Goal: Task Accomplishment & Management: Complete application form

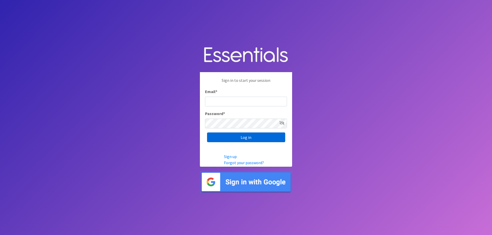
type input "hineyheroes@gmail.com"
click at [252, 140] on input "Log in" at bounding box center [246, 138] width 78 height 10
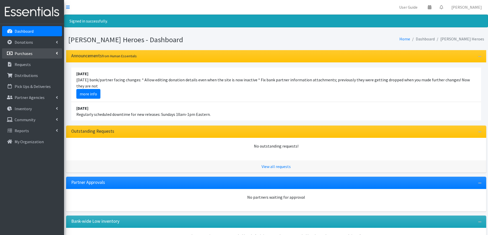
click at [29, 55] on p "Purchases" at bounding box center [24, 53] width 18 height 5
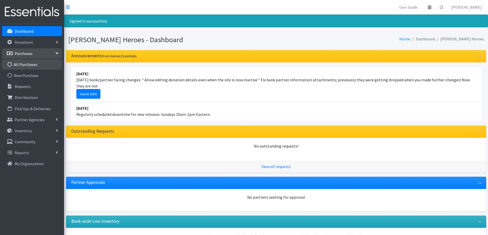
click at [28, 69] on link "All Purchases" at bounding box center [32, 64] width 60 height 10
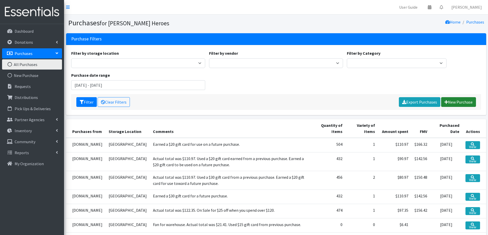
click at [461, 100] on link "New Purchase" at bounding box center [458, 102] width 35 height 10
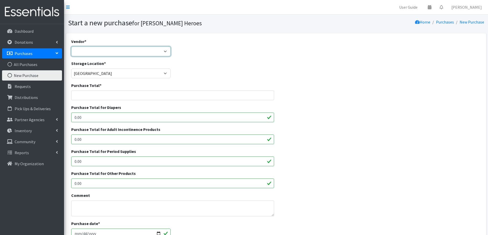
click at [121, 52] on select "Amazon.com Costco Jet.com JSL Partners Studio K Target.com Walgreens Walmart --…" at bounding box center [121, 52] width 100 height 10
select select "174"
click at [71, 47] on select "Amazon.com Costco Jet.com JSL Partners Studio K Target.com Walgreens Walmart --…" at bounding box center [121, 52] width 100 height 10
click at [91, 97] on input "Purchase Total *" at bounding box center [172, 96] width 203 height 10
type input "90.97"
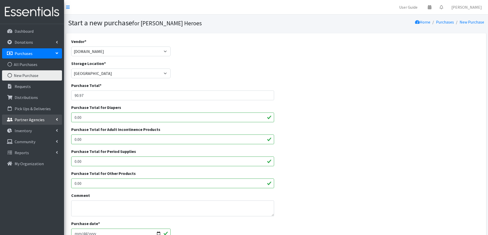
drag, startPoint x: 91, startPoint y: 114, endPoint x: 60, endPoint y: 121, distance: 31.9
click at [60, 121] on div "User Guide 0 Pick-ups remaining this week View Calendar 0 Requests 0 Partner Ag…" at bounding box center [244, 183] width 488 height 367
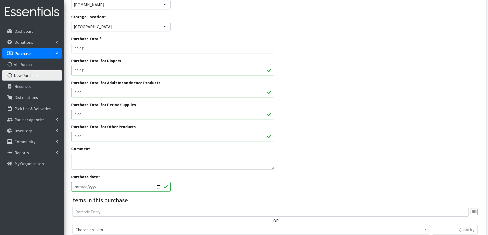
scroll to position [77, 0]
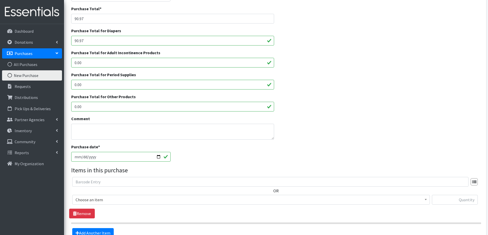
type input "90.97"
click at [83, 135] on textarea "Comment" at bounding box center [172, 132] width 203 height 16
type textarea "Actual total was $110.97. Used $20 gift card from a previous purchase. Earned a…"
click at [82, 158] on input "[DATE]" at bounding box center [121, 157] width 100 height 10
type input "2025-08-01"
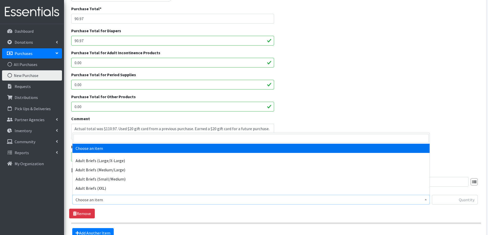
click at [102, 203] on span "Choose an item" at bounding box center [251, 199] width 351 height 7
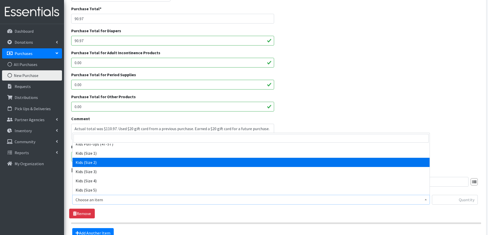
scroll to position [256, 0]
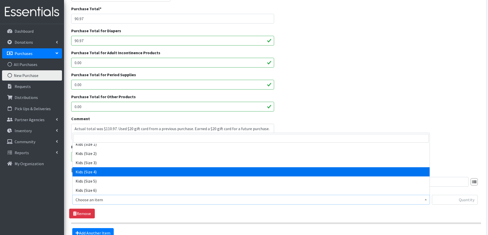
select select "2330"
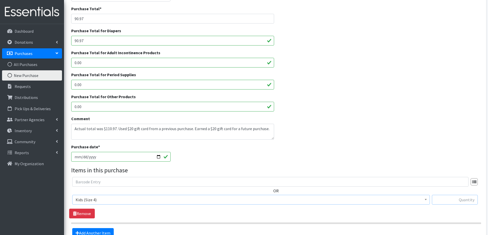
click at [455, 197] on input "text" at bounding box center [455, 200] width 46 height 10
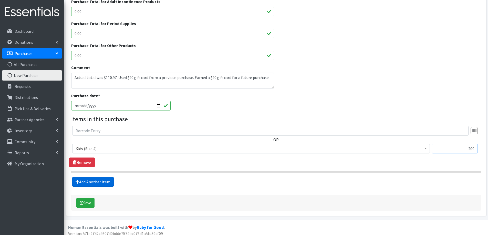
type input "200"
click at [102, 181] on link "Add Another Item" at bounding box center [92, 182] width 41 height 10
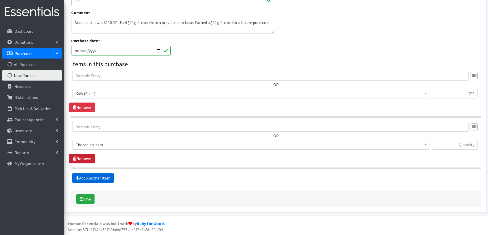
scroll to position [183, 0]
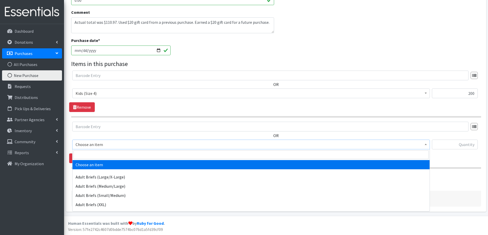
click at [92, 145] on span "Choose an item" at bounding box center [251, 144] width 351 height 7
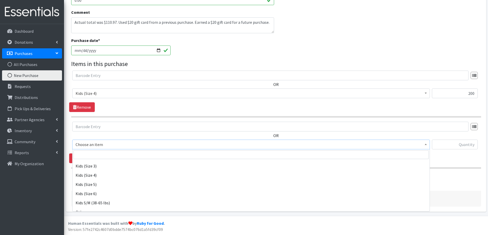
scroll to position [282, 0]
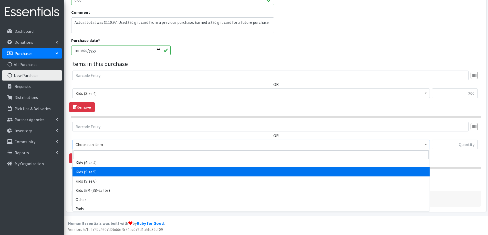
select select "2351"
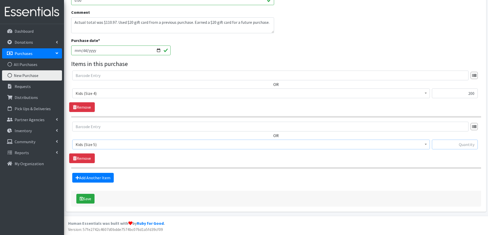
click at [450, 143] on input "text" at bounding box center [455, 145] width 46 height 10
type input "168"
click at [100, 178] on link "Add Another Item" at bounding box center [92, 178] width 41 height 10
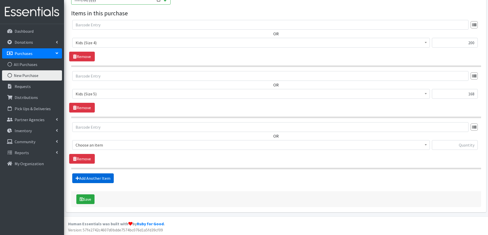
scroll to position [234, 0]
click at [105, 145] on span "Choose an item" at bounding box center [251, 144] width 351 height 7
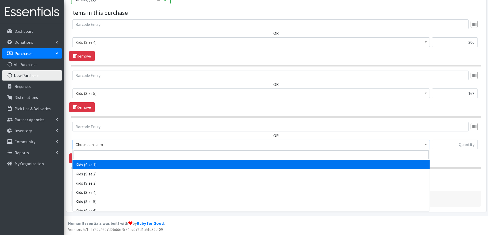
scroll to position [282, 0]
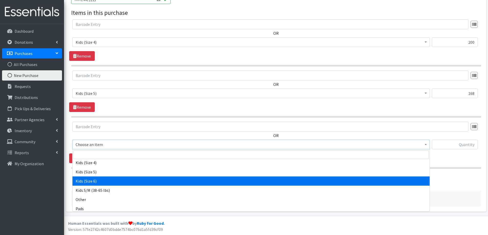
select select "2355"
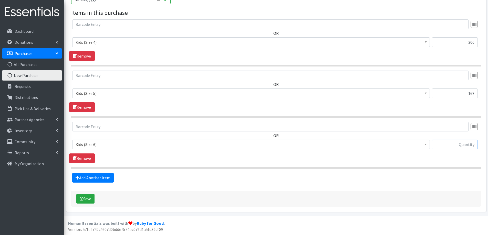
click at [452, 143] on input "text" at bounding box center [455, 145] width 46 height 10
type input "144"
click at [88, 200] on button "Save" at bounding box center [85, 199] width 18 height 10
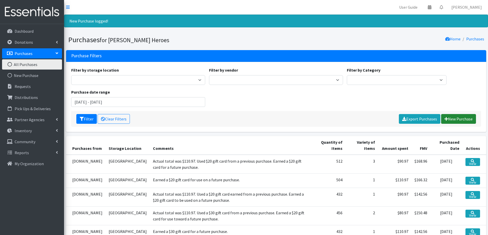
click at [461, 121] on link "New Purchase" at bounding box center [458, 119] width 35 height 10
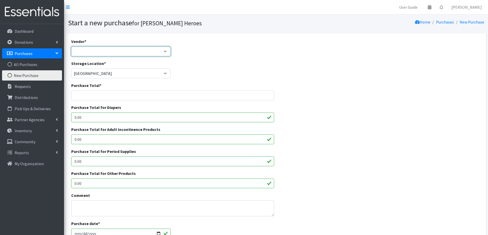
click at [96, 49] on select "[DOMAIN_NAME] Costco [DOMAIN_NAME] JSL Partners Studio K [DOMAIN_NAME] Walgreen…" at bounding box center [121, 52] width 100 height 10
select select "174"
click at [71, 47] on select "[DOMAIN_NAME] Costco [DOMAIN_NAME] JSL Partners Studio K [DOMAIN_NAME] Walgreen…" at bounding box center [121, 52] width 100 height 10
click at [86, 94] on input "Purchase Total *" at bounding box center [172, 96] width 203 height 10
type input "90.97"
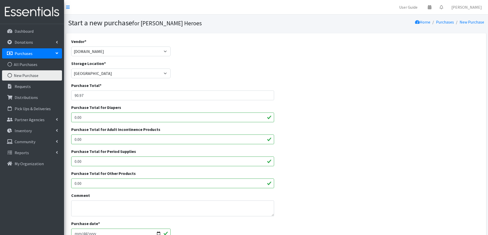
drag, startPoint x: 90, startPoint y: 118, endPoint x: 64, endPoint y: 120, distance: 25.7
click at [64, 120] on div "Vendor * Amazon.com Costco Jet.com JSL Partners Studio K Target.com Walgreens W…" at bounding box center [276, 190] width 424 height 315
type input "90.97"
click at [108, 207] on textarea "Comment" at bounding box center [172, 209] width 203 height 16
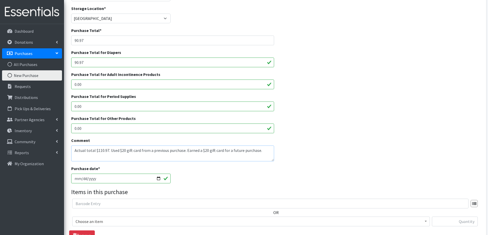
scroll to position [77, 0]
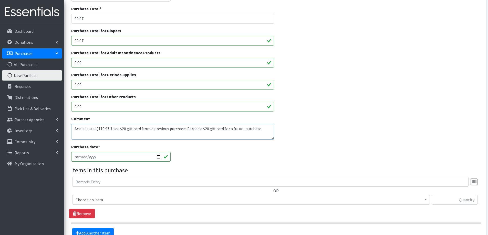
type textarea "Actual total $110.97. Used $20 gift card from a previous purchase. Earned a $20…"
click at [81, 157] on input "[DATE]" at bounding box center [121, 157] width 100 height 10
type input "[DATE]"
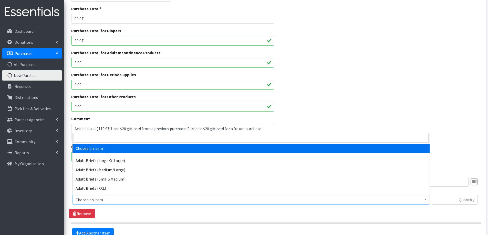
click at [97, 198] on span "Choose an item" at bounding box center [251, 199] width 351 height 7
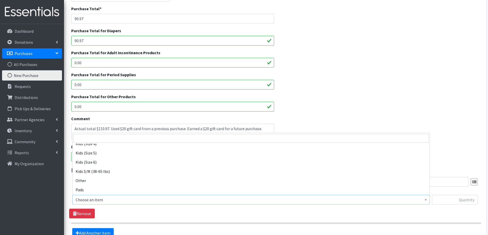
scroll to position [255, 0]
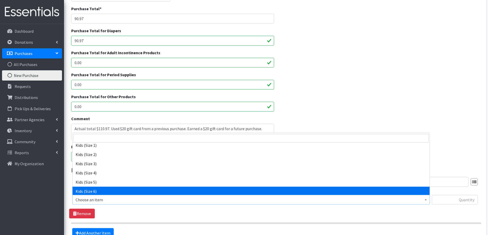
select select "2355"
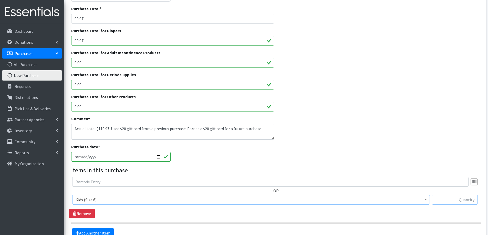
click at [471, 201] on input "text" at bounding box center [455, 200] width 46 height 10
type input "288"
click at [106, 232] on link "Add Another Item" at bounding box center [92, 233] width 41 height 10
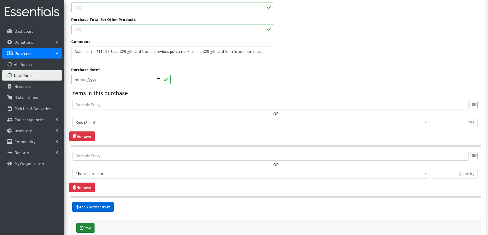
scroll to position [183, 0]
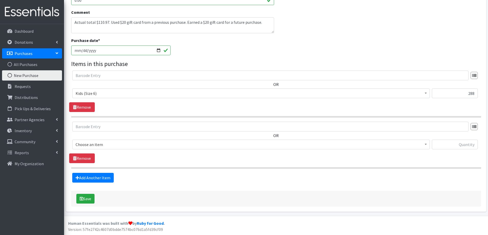
click at [98, 146] on span "Choose an item" at bounding box center [251, 144] width 351 height 7
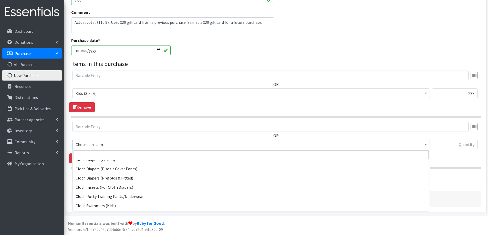
scroll to position [256, 0]
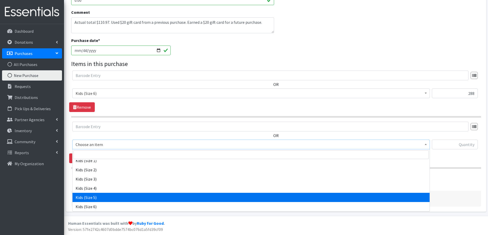
select select "2351"
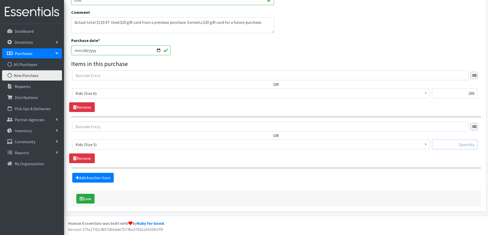
click at [470, 145] on input "text" at bounding box center [455, 145] width 46 height 10
type input "168"
click at [87, 197] on button "Save" at bounding box center [85, 199] width 18 height 10
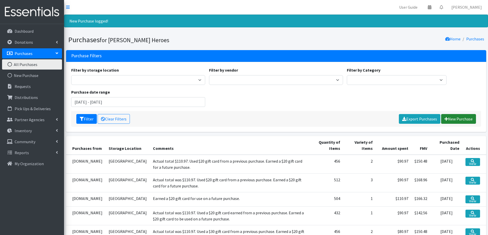
click at [450, 115] on link "New Purchase" at bounding box center [458, 119] width 35 height 10
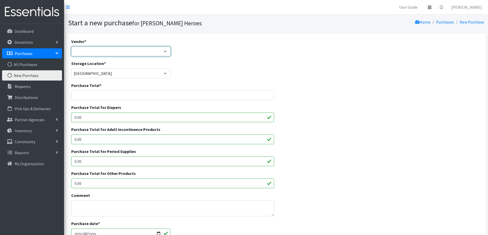
click at [81, 48] on select "[DOMAIN_NAME] Costco [DOMAIN_NAME] JSL Partners Studio K [DOMAIN_NAME] Walgreen…" at bounding box center [121, 52] width 100 height 10
select select "174"
click at [71, 47] on select "[DOMAIN_NAME] Costco [DOMAIN_NAME] JSL Partners Studio K [DOMAIN_NAME] Walgreen…" at bounding box center [121, 52] width 100 height 10
click at [81, 96] on input "Purchase Total *" at bounding box center [172, 96] width 203 height 10
type input "97.35"
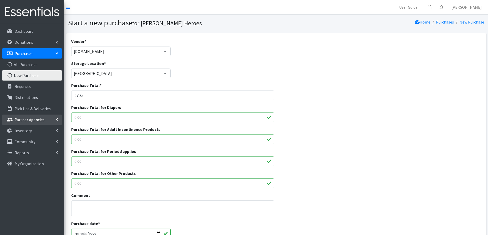
drag, startPoint x: 70, startPoint y: 119, endPoint x: 42, endPoint y: 119, distance: 28.2
click at [42, 119] on div "User Guide 0 Pick-ups remaining this week View Calendar 0 Requests 0 Partner Ag…" at bounding box center [244, 183] width 488 height 367
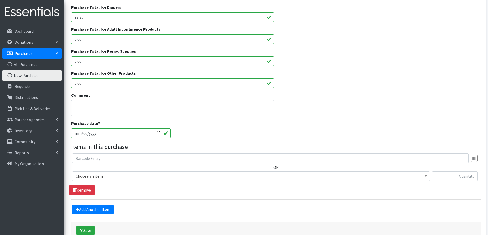
scroll to position [102, 0]
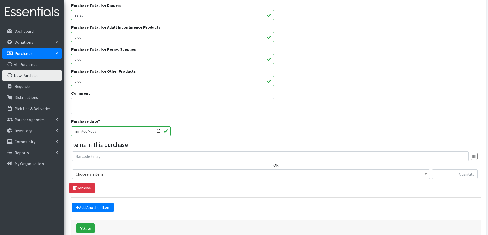
type input "97.35"
click at [82, 103] on textarea "Comment" at bounding box center [172, 106] width 203 height 16
type textarea "Deal: $25 off when you spend $120 on diapers or wipes."
click at [82, 132] on input "[DATE]" at bounding box center [121, 131] width 100 height 10
type input "[DATE]"
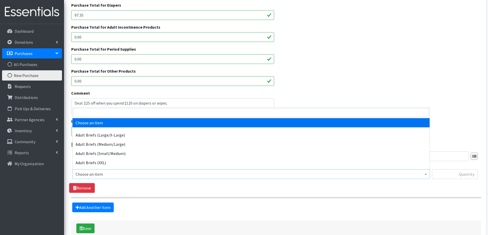
click at [115, 173] on span "Choose an item" at bounding box center [251, 174] width 351 height 7
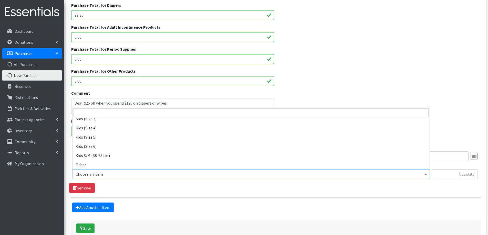
scroll to position [282, 0]
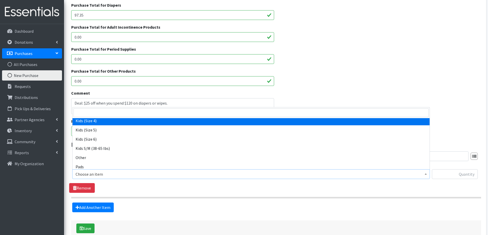
select select "2330"
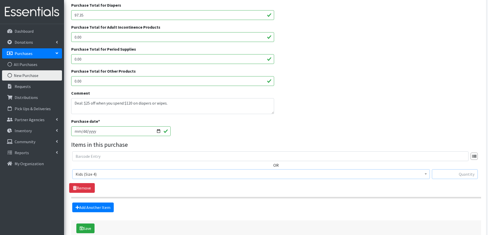
click at [456, 172] on input "text" at bounding box center [455, 174] width 46 height 10
type input "200"
click at [89, 208] on link "Add Another Item" at bounding box center [92, 208] width 41 height 10
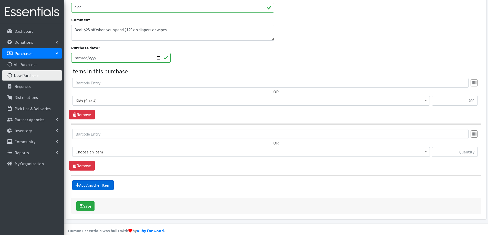
scroll to position [183, 0]
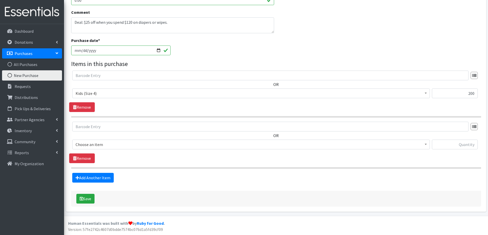
click at [116, 142] on span "Choose an item" at bounding box center [251, 144] width 351 height 7
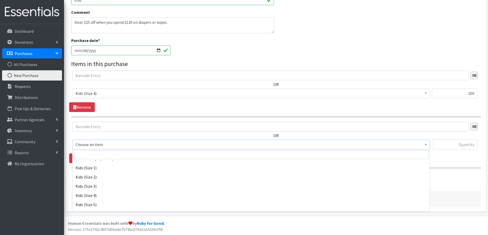
scroll to position [256, 0]
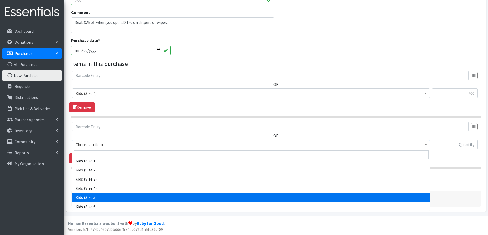
select select "2351"
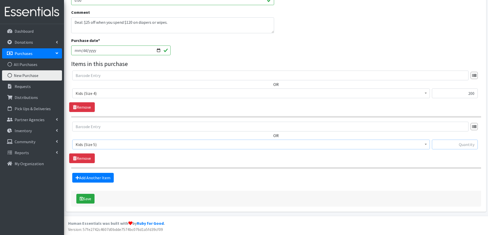
click at [453, 141] on input "text" at bounding box center [455, 145] width 46 height 10
type input "168"
click at [84, 179] on link "Add Another Item" at bounding box center [92, 178] width 41 height 10
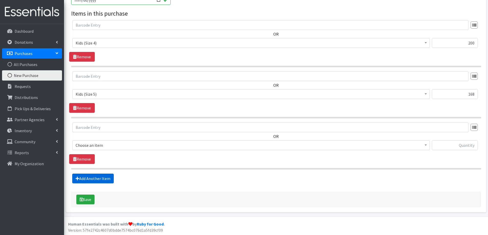
scroll to position [234, 0]
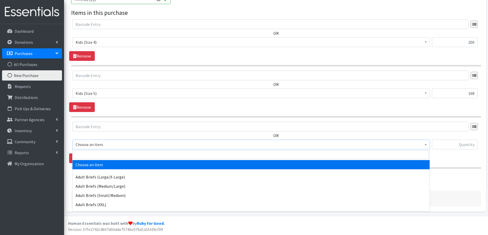
click at [91, 148] on span "Choose an item" at bounding box center [251, 144] width 351 height 7
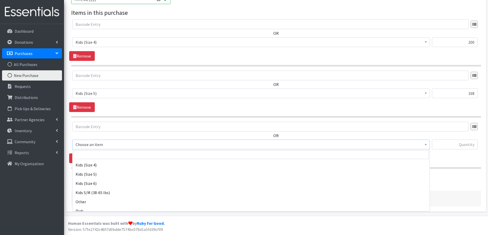
scroll to position [282, 0]
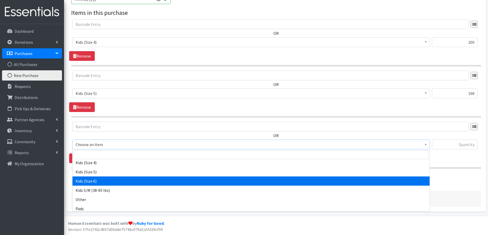
select select "2355"
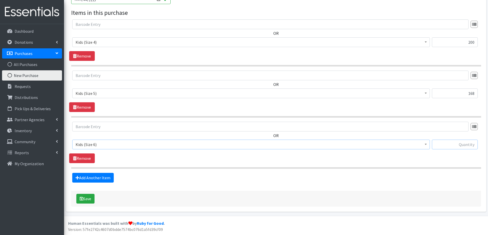
click at [460, 143] on input "text" at bounding box center [455, 145] width 46 height 10
type input "186"
click at [89, 200] on button "Save" at bounding box center [85, 199] width 18 height 10
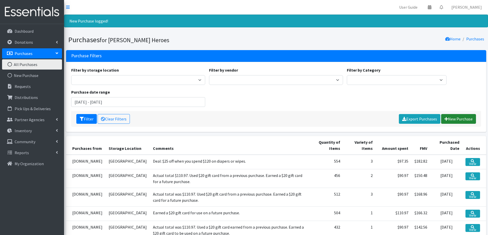
click at [452, 117] on link "New Purchase" at bounding box center [458, 119] width 35 height 10
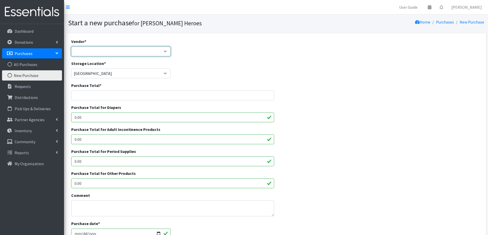
click at [90, 52] on select "[DOMAIN_NAME] Costco [DOMAIN_NAME] JSL Partners Studio K [DOMAIN_NAME] Walgreen…" at bounding box center [121, 52] width 100 height 10
select select "174"
click at [71, 47] on select "[DOMAIN_NAME] Costco [DOMAIN_NAME] JSL Partners Studio K [DOMAIN_NAME] Walgreen…" at bounding box center [121, 52] width 100 height 10
click at [79, 93] on input "Purchase Total *" at bounding box center [172, 96] width 203 height 10
type input "110.97"
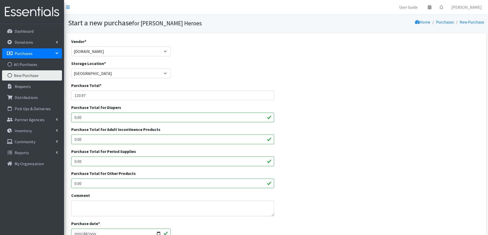
drag, startPoint x: 87, startPoint y: 116, endPoint x: 71, endPoint y: 120, distance: 16.3
click at [71, 120] on input "0.00" at bounding box center [172, 118] width 203 height 10
type input "110.97"
click at [87, 203] on textarea "Comment" at bounding box center [172, 209] width 203 height 16
click at [93, 206] on textarea "Earned $20 toward a future purchase." at bounding box center [172, 209] width 203 height 16
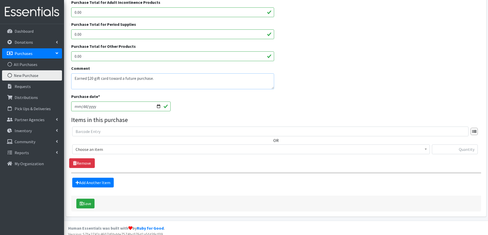
scroll to position [128, 0]
type textarea "Earned $20 gift card toward a future purchase."
click at [81, 107] on input "2025-08-12" at bounding box center [121, 106] width 100 height 10
type input "2025-08-11"
click at [105, 147] on span "Choose an item" at bounding box center [251, 148] width 351 height 7
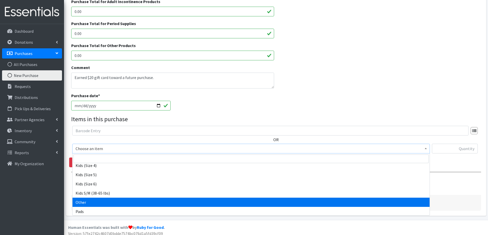
scroll to position [256, 0]
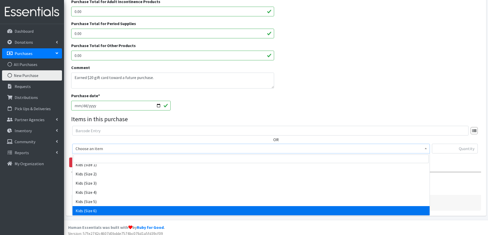
select select "2355"
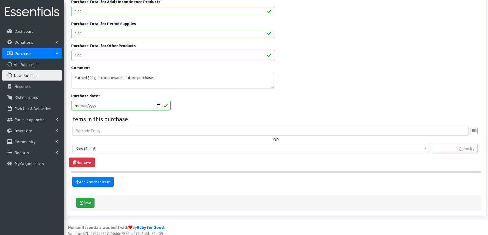
click at [464, 146] on input "text" at bounding box center [455, 149] width 46 height 10
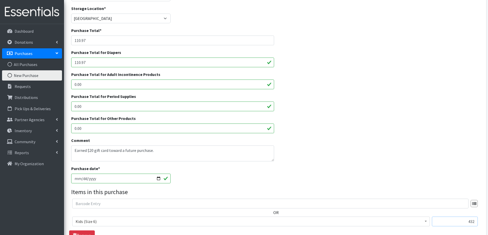
scroll to position [128, 0]
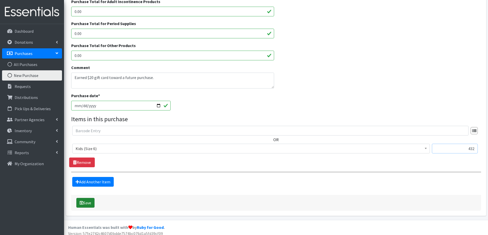
type input "432"
click at [89, 202] on button "Save" at bounding box center [85, 203] width 18 height 10
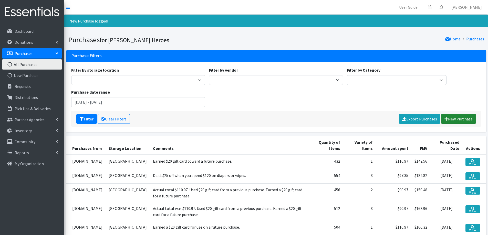
click at [455, 118] on link "New Purchase" at bounding box center [458, 119] width 35 height 10
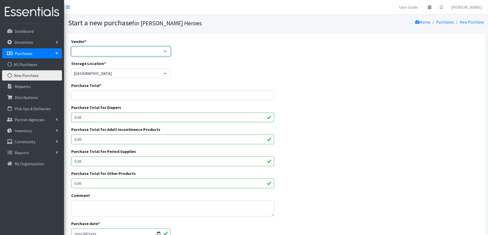
click at [86, 47] on select "[DOMAIN_NAME] Costco [DOMAIN_NAME] JSL Partners Studio K [DOMAIN_NAME] Walgreen…" at bounding box center [121, 52] width 100 height 10
select select "174"
click at [71, 47] on select "[DOMAIN_NAME] Costco [DOMAIN_NAME] JSL Partners Studio K [DOMAIN_NAME] Walgreen…" at bounding box center [121, 52] width 100 height 10
click at [87, 96] on input "Purchase Total *" at bounding box center [172, 96] width 203 height 10
type input "3"
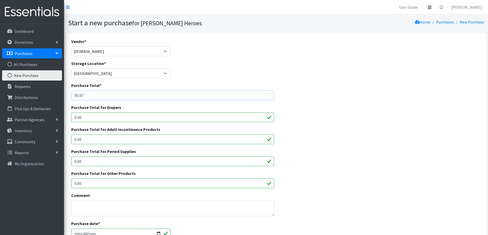
type input "90.97"
drag, startPoint x: 103, startPoint y: 116, endPoint x: 60, endPoint y: 119, distance: 42.6
click at [60, 119] on div "User Guide 0 Pick-ups remaining this week View Calendar 0 Requests 0 Partner Ag…" at bounding box center [244, 183] width 488 height 367
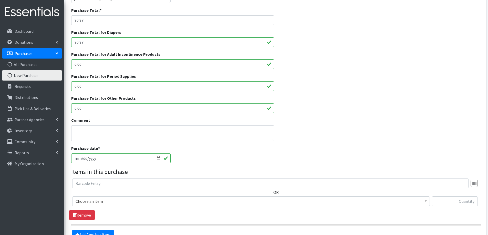
scroll to position [77, 0]
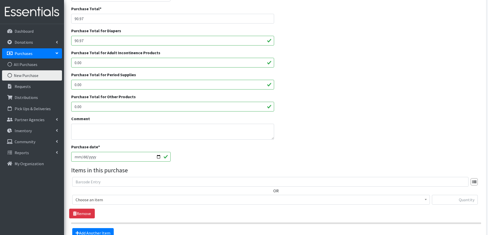
type input "90.97"
click at [107, 130] on textarea "Comment" at bounding box center [172, 132] width 203 height 16
type textarea "U"
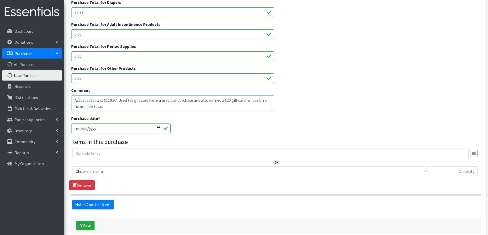
scroll to position [128, 0]
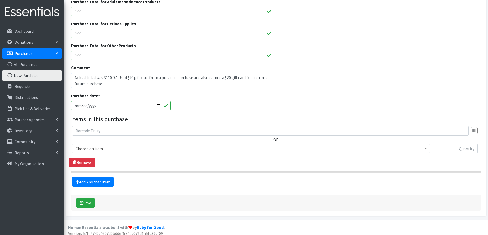
type textarea "Actual total was $110.97. Used $20 gift card from a previous purchase and also …"
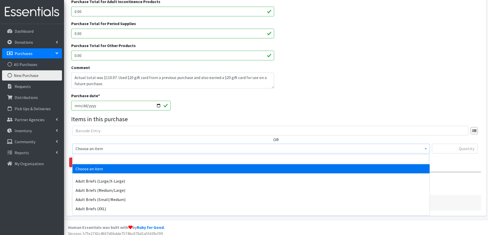
click at [98, 149] on span "Choose an item" at bounding box center [251, 148] width 351 height 7
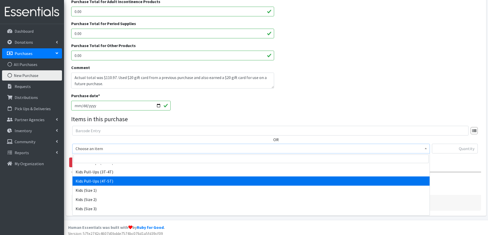
scroll to position [256, 0]
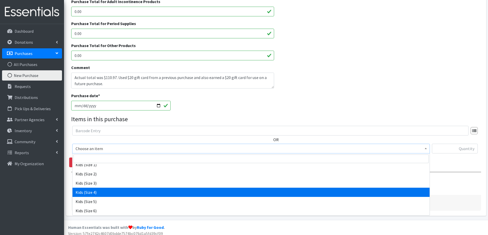
select select "2330"
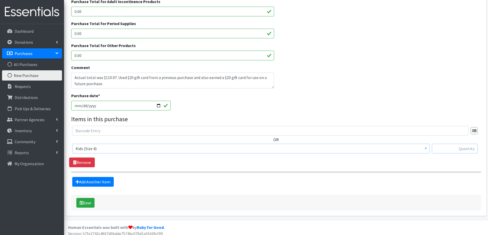
click at [446, 148] on input "text" at bounding box center [455, 149] width 46 height 10
type input "200"
click at [100, 183] on link "Add Another Item" at bounding box center [92, 182] width 41 height 10
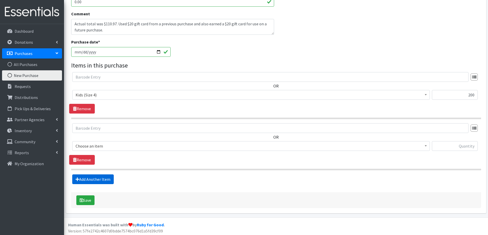
scroll to position [183, 0]
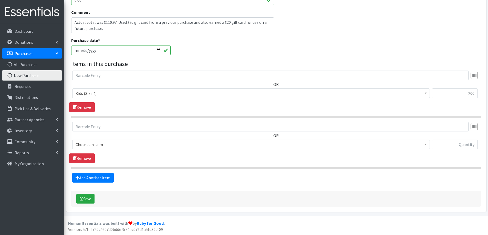
click at [103, 145] on span "Choose an item" at bounding box center [251, 144] width 351 height 7
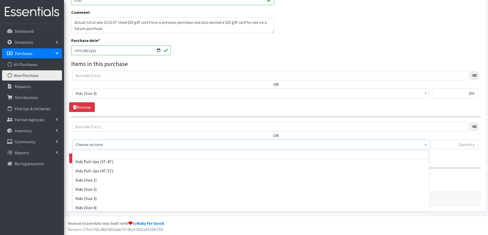
scroll to position [256, 0]
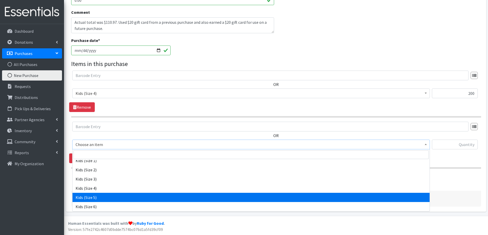
select select "2351"
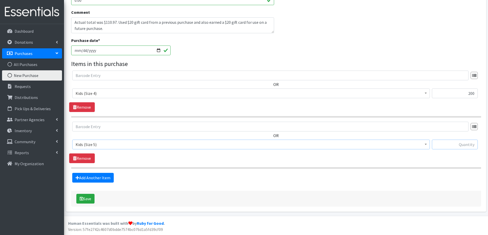
click at [461, 145] on input "text" at bounding box center [455, 145] width 46 height 10
type input "168"
click at [91, 175] on link "Add Another Item" at bounding box center [92, 178] width 41 height 10
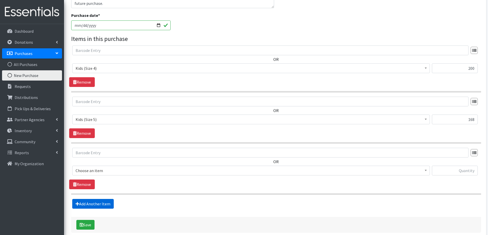
scroll to position [234, 0]
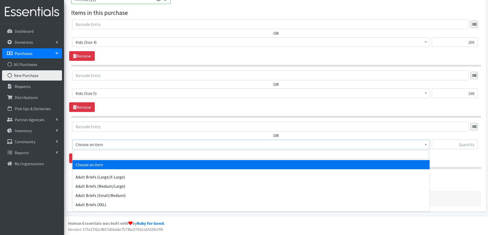
click at [98, 143] on span "Choose an item" at bounding box center [251, 144] width 351 height 7
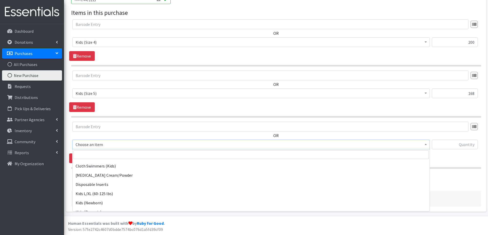
scroll to position [256, 0]
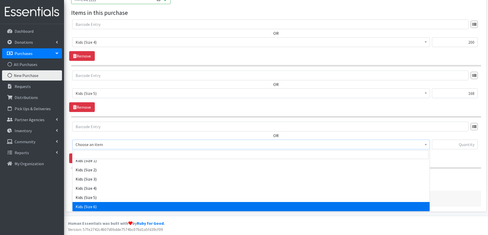
select select "2355"
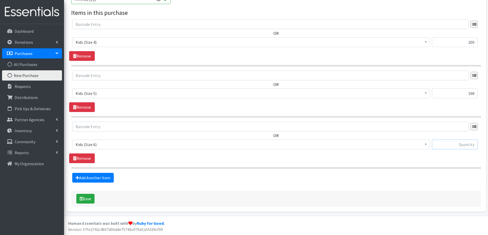
click at [453, 141] on input "text" at bounding box center [455, 145] width 46 height 10
type input "144"
click at [83, 198] on icon "submit" at bounding box center [82, 199] width 4 height 4
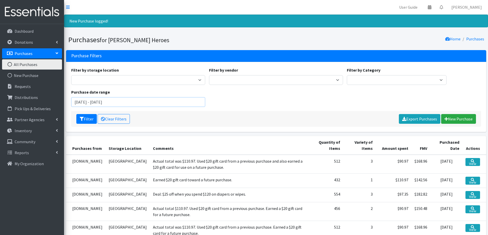
click at [91, 103] on input "June 12, 2025 - September 12, 2025" at bounding box center [138, 102] width 134 height 10
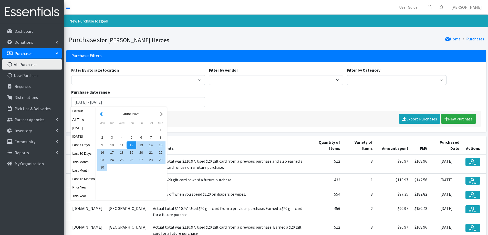
click at [101, 115] on button "button" at bounding box center [101, 114] width 5 height 6
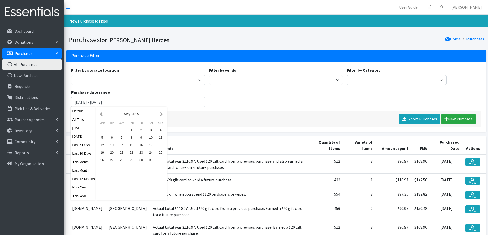
click at [101, 115] on button "button" at bounding box center [101, 114] width 5 height 6
click at [121, 131] on div "1" at bounding box center [122, 129] width 10 height 7
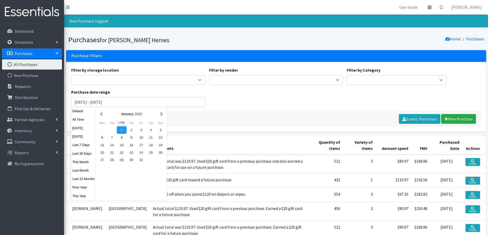
click at [120, 130] on div "1" at bounding box center [122, 129] width 10 height 7
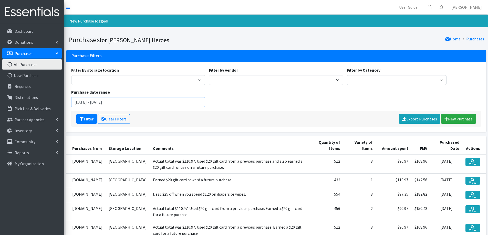
click at [133, 103] on input "January 1, 2025 - January 1, 2025" at bounding box center [138, 102] width 134 height 10
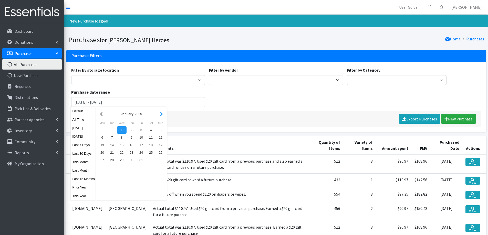
click at [160, 115] on button "button" at bounding box center [161, 114] width 5 height 6
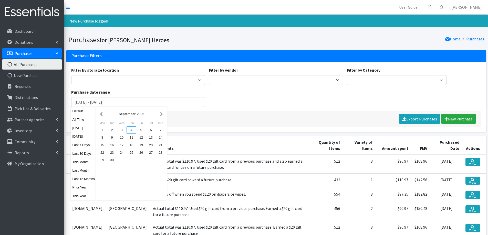
click at [130, 132] on div "4" at bounding box center [131, 129] width 10 height 7
click at [130, 131] on div "4" at bounding box center [131, 129] width 10 height 7
type input "September 4, 2025 - September 4, 2025"
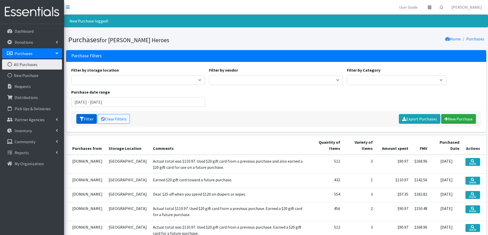
click at [83, 121] on icon "submit" at bounding box center [82, 119] width 4 height 4
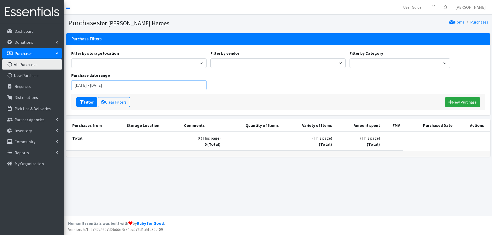
click at [95, 83] on input "[DATE] - [DATE]" at bounding box center [138, 85] width 135 height 10
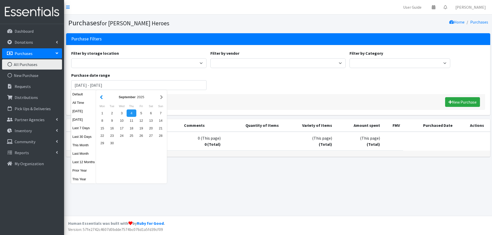
click at [101, 97] on button "button" at bounding box center [101, 97] width 5 height 6
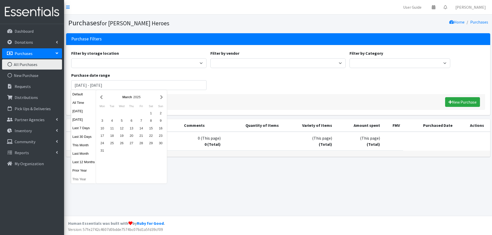
click at [80, 181] on button "This Year" at bounding box center [83, 179] width 25 height 7
type input "January 1, 2025 - December 31, 2025"
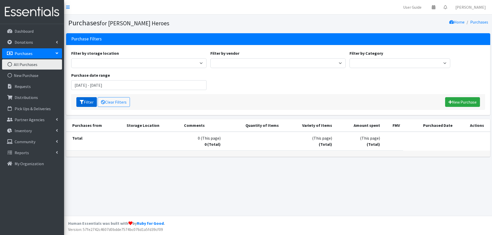
click at [90, 102] on button "Filter" at bounding box center [86, 102] width 20 height 10
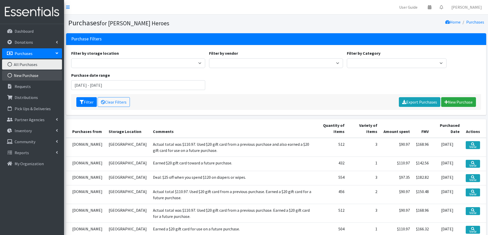
click at [22, 74] on link "New Purchase" at bounding box center [32, 75] width 60 height 10
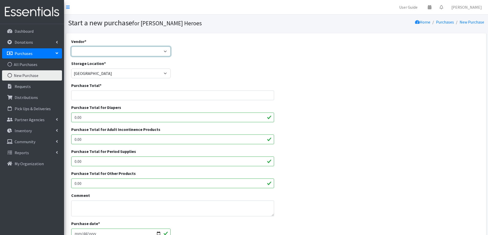
click at [82, 50] on select "[DOMAIN_NAME] Costco [DOMAIN_NAME] JSL Partners Studio K [DOMAIN_NAME] Walgreen…" at bounding box center [121, 52] width 100 height 10
select select "44"
click at [71, 47] on select "[DOMAIN_NAME] Costco [DOMAIN_NAME] JSL Partners Studio K [DOMAIN_NAME] Walgreen…" at bounding box center [121, 52] width 100 height 10
click at [79, 94] on input "Purchase Total *" at bounding box center [172, 96] width 203 height 10
type input "191.66"
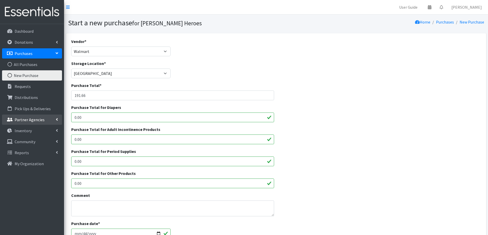
drag, startPoint x: 108, startPoint y: 114, endPoint x: 28, endPoint y: 116, distance: 79.9
click at [29, 116] on div "User Guide 0 Pick-ups remaining this week View Calendar 0 Requests 0 Partner Ag…" at bounding box center [244, 183] width 488 height 367
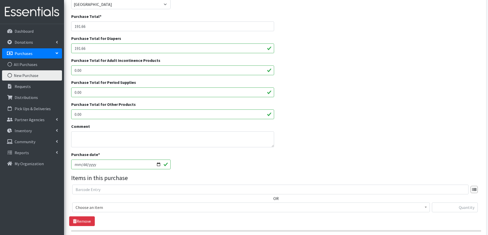
scroll to position [77, 0]
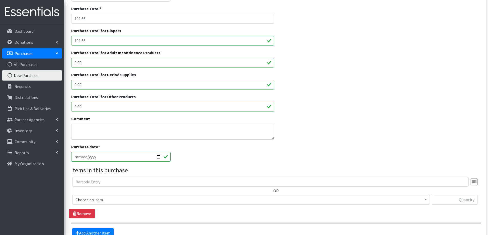
type input "191.66"
click at [82, 158] on input "[DATE]" at bounding box center [121, 157] width 100 height 10
click at [76, 158] on input "[DATE]" at bounding box center [121, 157] width 100 height 10
type input "[DATE]"
click at [135, 199] on span "Choose an item" at bounding box center [251, 199] width 351 height 7
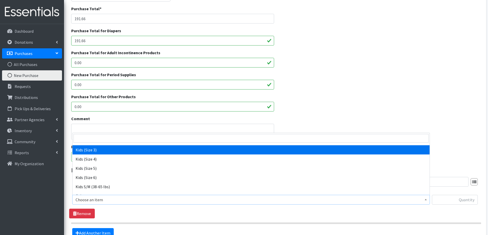
scroll to position [282, 0]
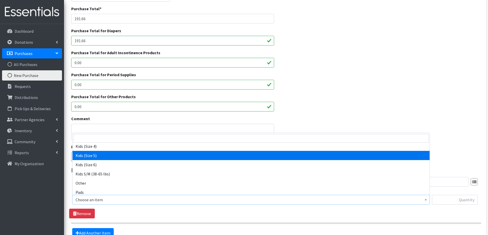
select select "2351"
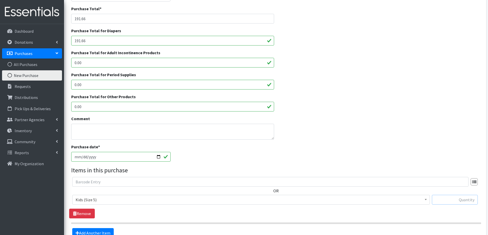
click at [455, 198] on input "text" at bounding box center [455, 200] width 46 height 10
type input "648"
click at [101, 232] on link "Add Another Item" at bounding box center [92, 233] width 41 height 10
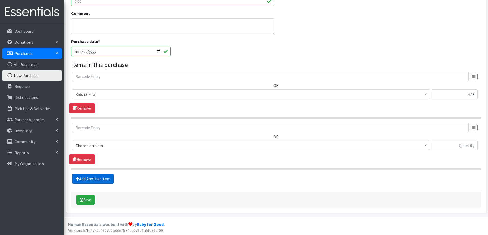
scroll to position [183, 0]
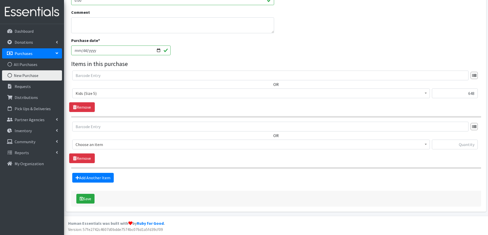
click at [92, 143] on span "Choose an item" at bounding box center [251, 144] width 351 height 7
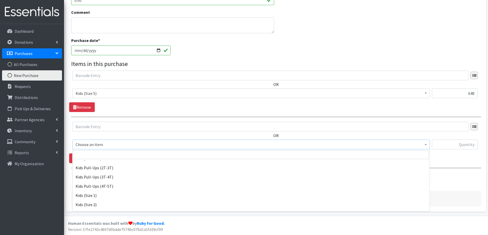
scroll to position [256, 0]
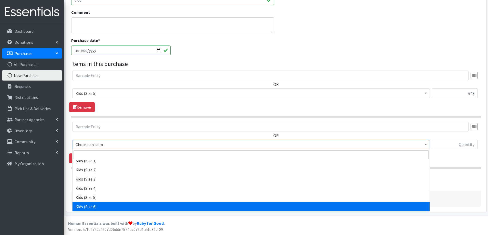
select select "2355"
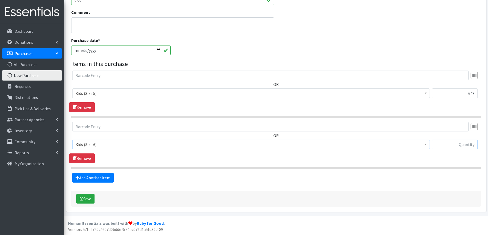
click at [460, 144] on input "text" at bounding box center [455, 145] width 46 height 10
type input "396"
click at [87, 197] on button "Save" at bounding box center [85, 199] width 18 height 10
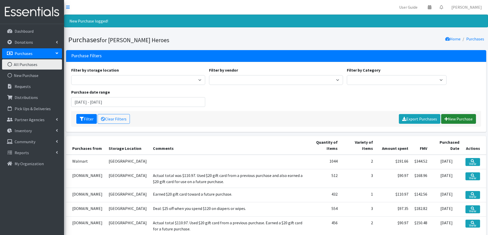
click at [453, 117] on link "New Purchase" at bounding box center [458, 119] width 35 height 10
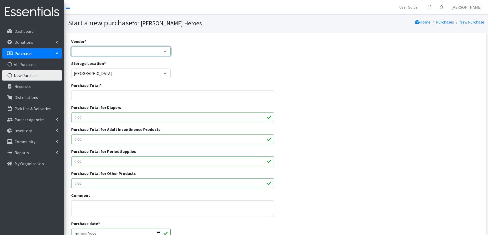
click at [89, 52] on select "[DOMAIN_NAME] Costco [DOMAIN_NAME] JSL Partners Studio K [DOMAIN_NAME] Walgreen…" at bounding box center [121, 52] width 100 height 10
select select "44"
click at [71, 47] on select "Amazon.com Costco Jet.com JSL Partners Studio K Target.com Walgreens Walmart --…" at bounding box center [121, 52] width 100 height 10
click at [78, 96] on input "Purchase Total *" at bounding box center [172, 96] width 203 height 10
type input "109.52"
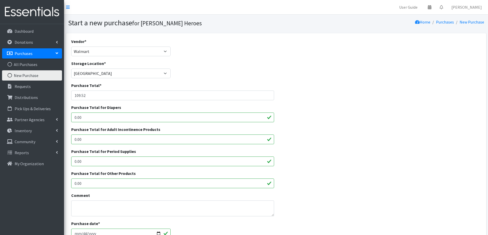
drag, startPoint x: 97, startPoint y: 116, endPoint x: 64, endPoint y: 116, distance: 32.5
click at [65, 116] on div "Vendor * Amazon.com Costco Jet.com JSL Partners Studio K Target.com Walgreens W…" at bounding box center [276, 190] width 424 height 315
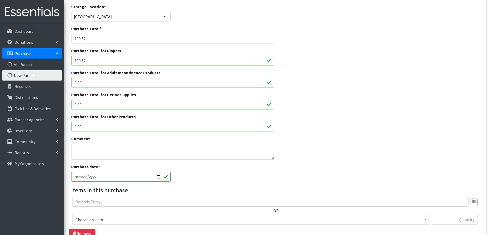
scroll to position [102, 0]
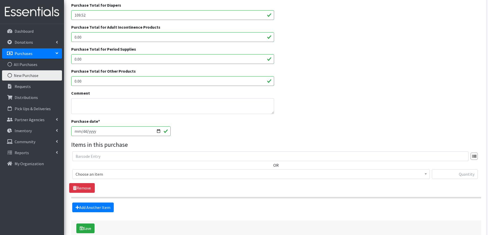
type input "109.52"
click at [81, 131] on input "[DATE]" at bounding box center [121, 131] width 100 height 10
click at [77, 130] on input "[DATE]" at bounding box center [121, 131] width 100 height 10
type input "2025-07-16"
click at [96, 177] on span "Choose an item" at bounding box center [251, 174] width 351 height 7
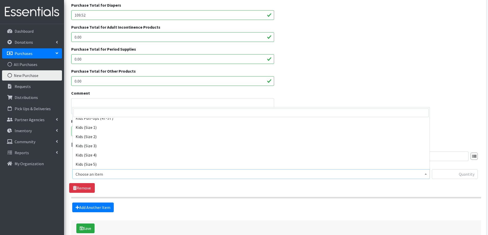
scroll to position [256, 0]
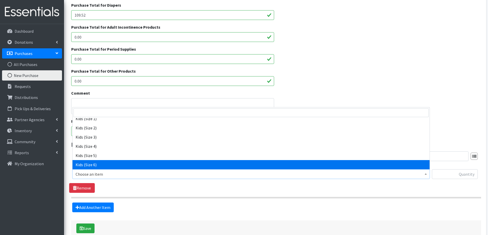
select select "2355"
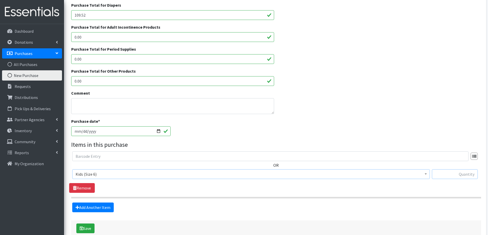
click at [449, 172] on input "text" at bounding box center [455, 174] width 46 height 10
type input "264"
click at [91, 208] on link "Add Another Item" at bounding box center [92, 208] width 41 height 10
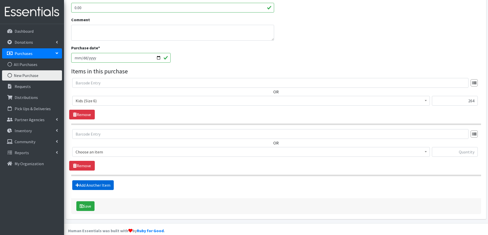
scroll to position [183, 0]
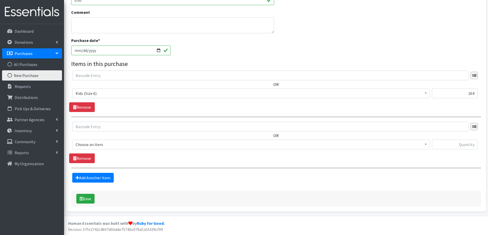
click at [104, 145] on span "Choose an item" at bounding box center [251, 144] width 351 height 7
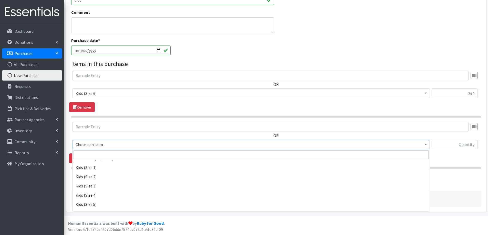
scroll to position [256, 0]
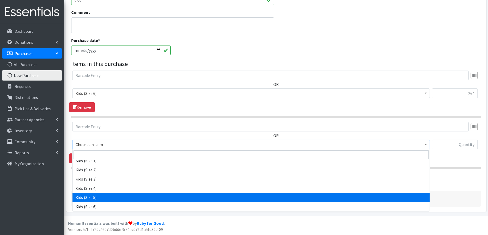
select select "2351"
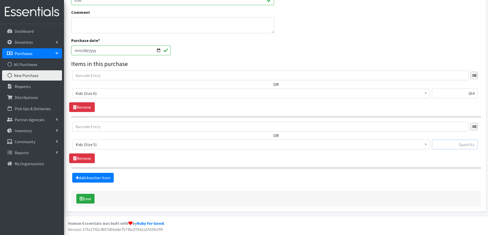
click at [463, 143] on input "text" at bounding box center [455, 145] width 46 height 10
type input "324"
click at [89, 198] on button "Save" at bounding box center [85, 199] width 18 height 10
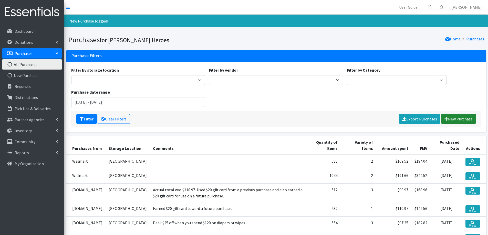
click at [463, 116] on link "New Purchase" at bounding box center [458, 119] width 35 height 10
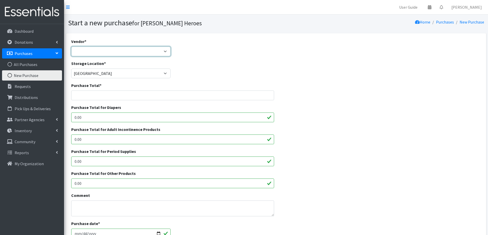
click at [131, 51] on select "[DOMAIN_NAME] Costco [DOMAIN_NAME] JSL Partners Studio K [DOMAIN_NAME] Walgreen…" at bounding box center [121, 52] width 100 height 10
select select "44"
click at [71, 47] on select "[DOMAIN_NAME] Costco [DOMAIN_NAME] JSL Partners Studio K [DOMAIN_NAME] Walgreen…" at bounding box center [121, 52] width 100 height 10
click at [79, 93] on input "Purchase Total *" at bounding box center [172, 96] width 203 height 10
type input "136.90"
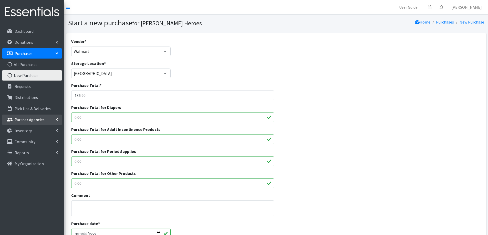
drag, startPoint x: 84, startPoint y: 117, endPoint x: 60, endPoint y: 120, distance: 24.7
click at [60, 120] on div "User Guide 0 Pick-ups remaining this week View Calendar 0 Requests 0 Partner Ag…" at bounding box center [244, 183] width 488 height 367
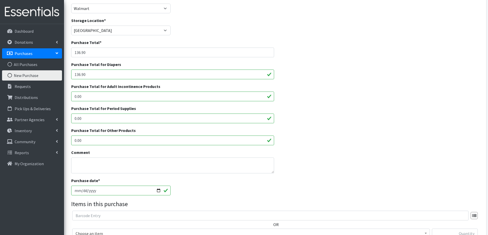
scroll to position [102, 0]
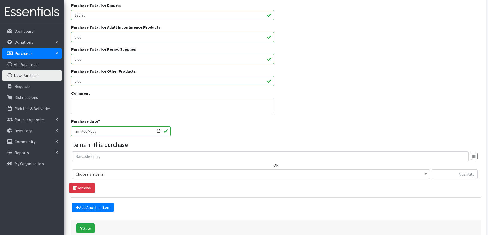
type input "136.90"
click at [82, 132] on input "[DATE]" at bounding box center [121, 131] width 100 height 10
type input "[DATE]"
click at [95, 173] on span "Choose an item" at bounding box center [251, 174] width 351 height 7
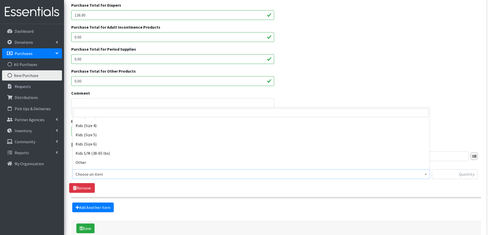
scroll to position [282, 0]
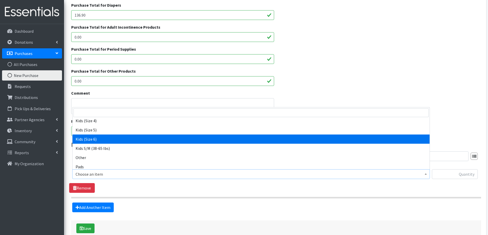
select select "2355"
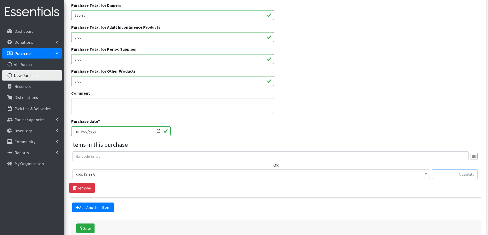
click at [446, 173] on input "text" at bounding box center [455, 174] width 46 height 10
type input "396"
click at [95, 208] on link "Add Another Item" at bounding box center [92, 208] width 41 height 10
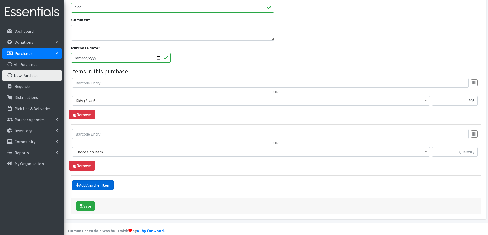
scroll to position [183, 0]
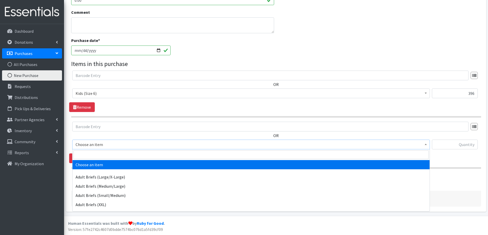
click at [103, 142] on span "Choose an item" at bounding box center [251, 144] width 351 height 7
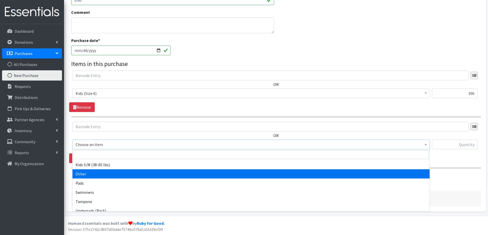
scroll to position [256, 0]
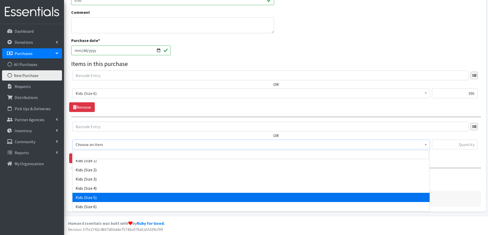
select select "2351"
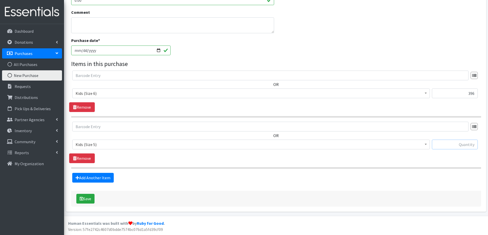
click at [468, 148] on input "text" at bounding box center [455, 145] width 46 height 10
type input "324"
click at [89, 198] on button "Save" at bounding box center [85, 199] width 18 height 10
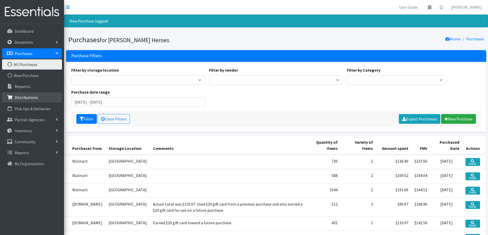
click at [26, 99] on p "Distributions" at bounding box center [26, 97] width 23 height 5
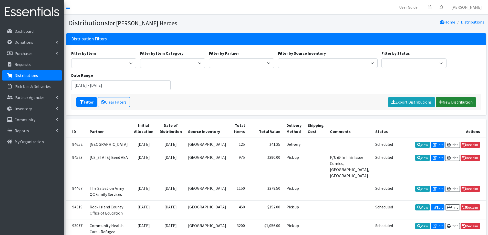
click at [454, 101] on link "New Distribution" at bounding box center [455, 102] width 40 height 10
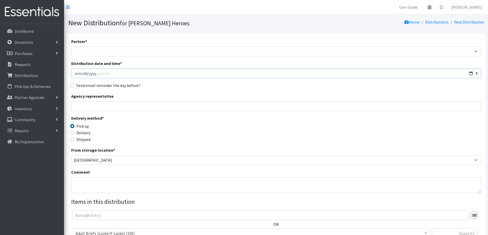
click at [73, 75] on input "Distribution date and time *" at bounding box center [276, 74] width 410 height 10
click at [97, 75] on input "Distribution date and time *" at bounding box center [276, 74] width 410 height 10
type input "2025-07-11T10:00"
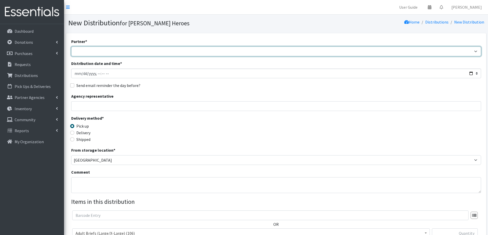
click at [108, 49] on select "CASI Community Health Care-Edgerton Community Health Care - Refugee Assistance …" at bounding box center [276, 52] width 410 height 10
select select "3197"
click at [71, 47] on select "CASI Community Health Care-Edgerton Community Health Care - Refugee Assistance …" at bounding box center [276, 52] width 410 height 10
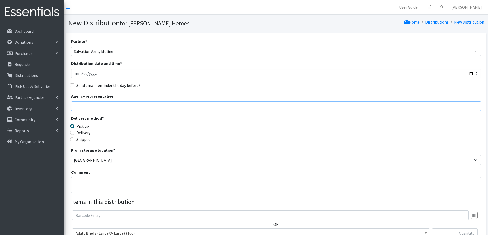
click at [85, 109] on input "Agency representative" at bounding box center [276, 106] width 410 height 10
click at [86, 107] on input "Major TaTonya Brooks" at bounding box center [276, 106] width 410 height 10
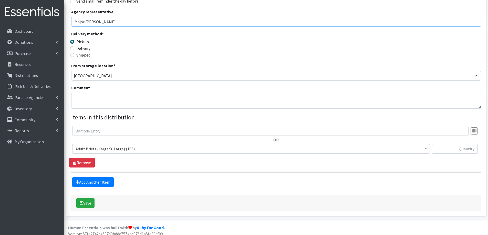
scroll to position [89, 0]
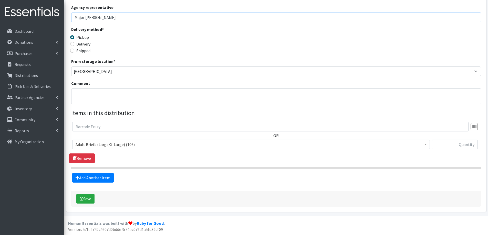
type input "Major LaTonya Brooks"
click at [152, 145] on span "Adult Briefs (Large/X-Large) (106)" at bounding box center [251, 144] width 351 height 7
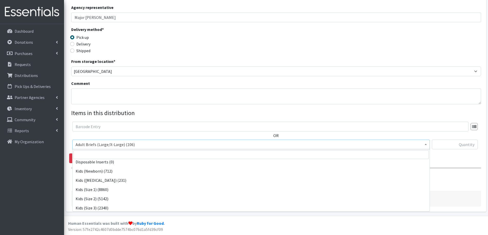
scroll to position [179, 0]
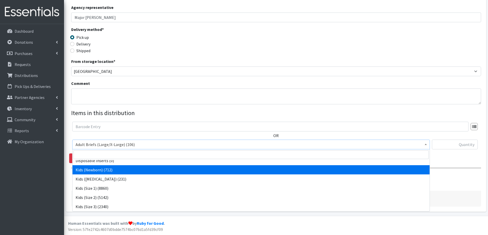
select select "2352"
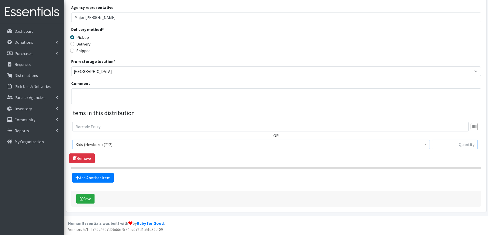
click at [473, 142] on input "text" at bounding box center [455, 145] width 46 height 10
type input "100"
click at [100, 177] on link "Add Another Item" at bounding box center [92, 178] width 41 height 10
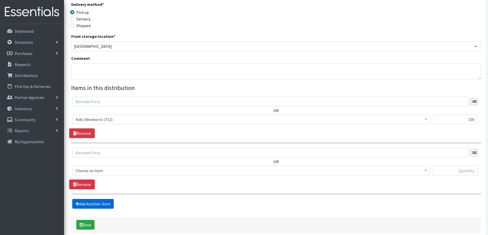
scroll to position [140, 0]
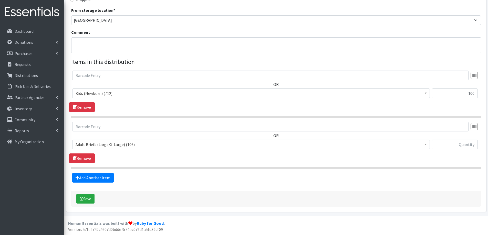
click at [87, 146] on span "Adult Briefs (Large/X-Large) (106)" at bounding box center [251, 144] width 351 height 7
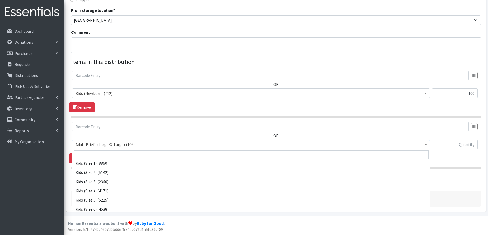
scroll to position [205, 0]
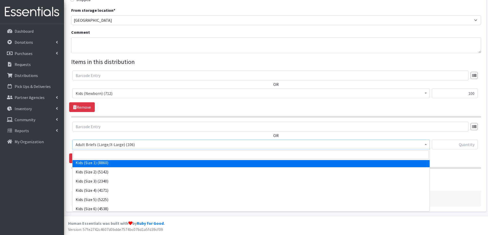
select select "2324"
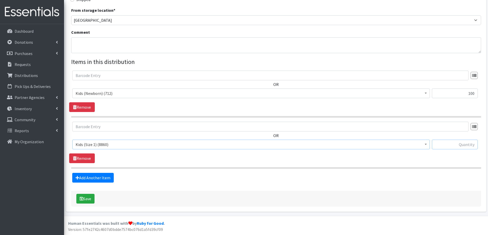
click at [453, 146] on input "text" at bounding box center [455, 145] width 46 height 10
type input "100"
click at [95, 177] on link "Add Another Item" at bounding box center [92, 178] width 41 height 10
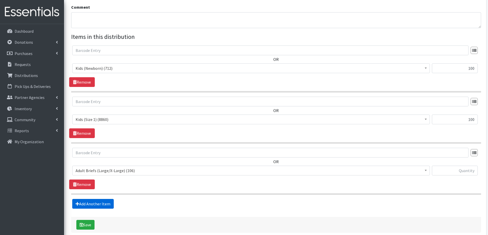
scroll to position [191, 0]
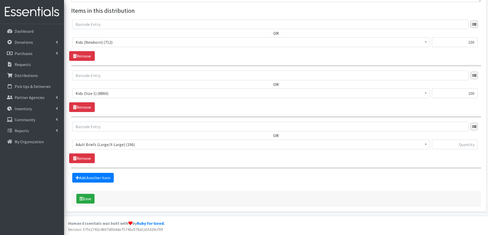
click at [109, 145] on span "Adult Briefs (Large/X-Large) (106)" at bounding box center [251, 144] width 351 height 7
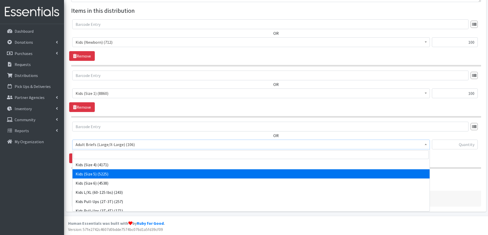
scroll to position [179, 0]
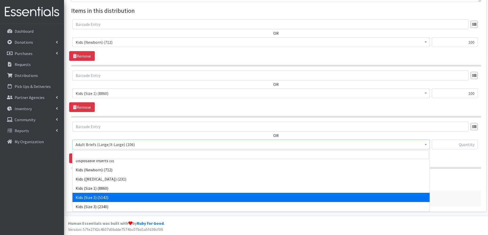
select select "2325"
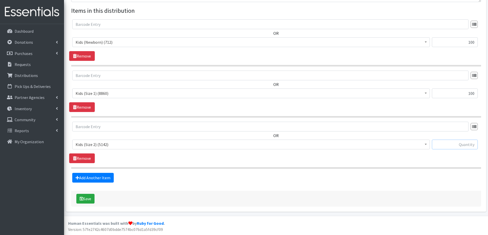
click at [444, 144] on input "text" at bounding box center [455, 145] width 46 height 10
type input "100"
click at [94, 180] on link "Add Another Item" at bounding box center [92, 178] width 41 height 10
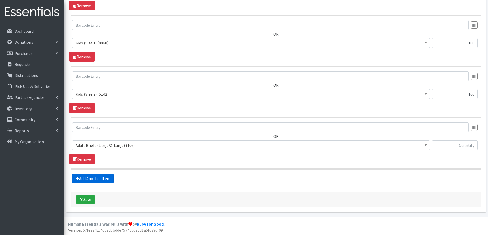
scroll to position [242, 0]
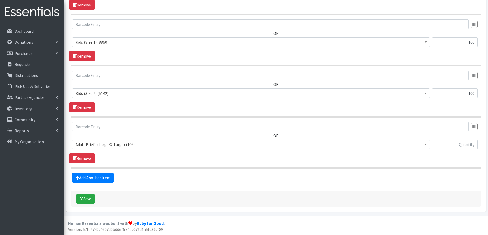
click at [109, 144] on span "Adult Briefs (Large/X-Large) (106)" at bounding box center [251, 144] width 351 height 7
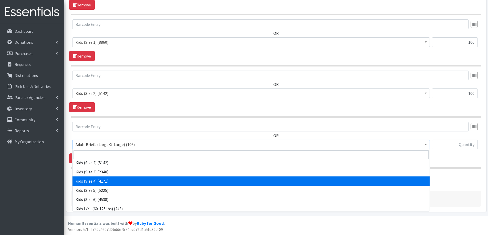
scroll to position [205, 0]
select select "2342"
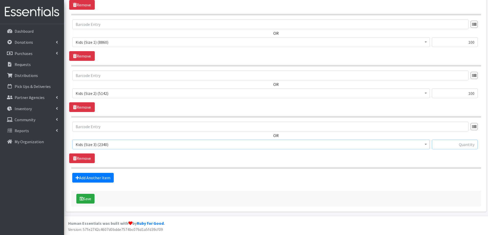
click at [446, 143] on input "text" at bounding box center [455, 145] width 46 height 10
type input "175"
click at [92, 177] on link "Add Another Item" at bounding box center [92, 178] width 41 height 10
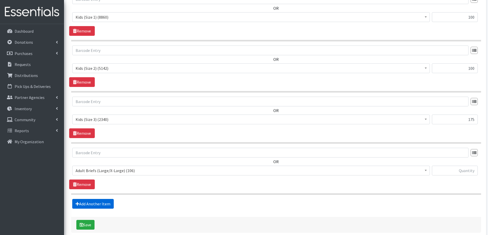
scroll to position [294, 0]
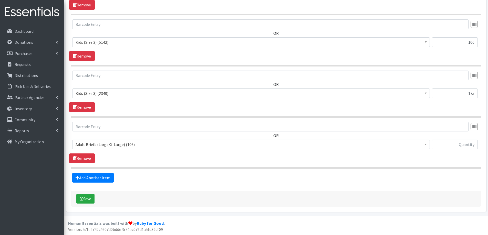
click at [98, 148] on span "Adult Briefs (Large/X-Large) (106)" at bounding box center [251, 144] width 351 height 7
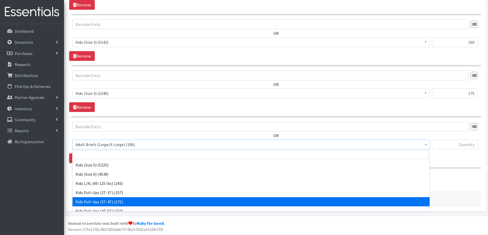
scroll to position [230, 0]
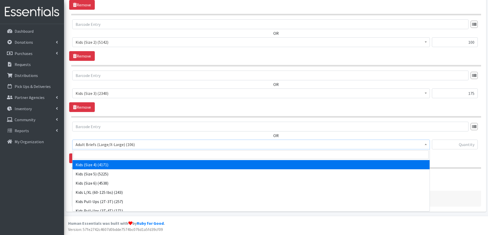
select select "2330"
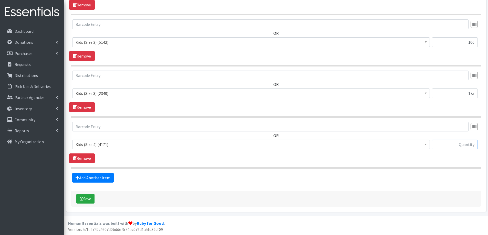
click at [441, 144] on input "text" at bounding box center [455, 145] width 46 height 10
type input "375"
click at [98, 179] on link "Add Another Item" at bounding box center [92, 178] width 41 height 10
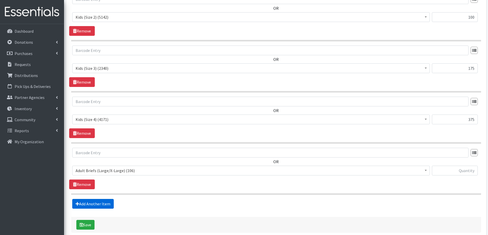
scroll to position [345, 0]
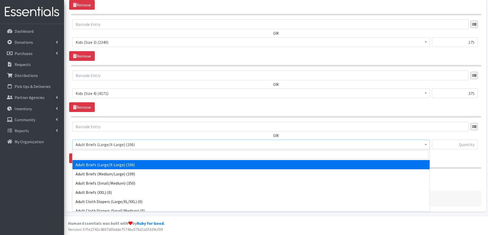
click at [114, 146] on span "Adult Briefs (Large/X-Large) (106)" at bounding box center [251, 144] width 351 height 7
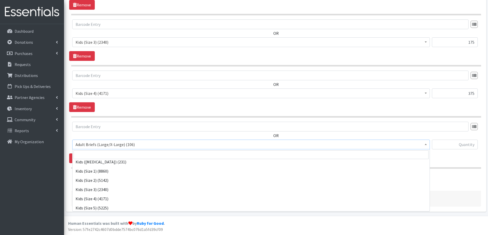
scroll to position [205, 0]
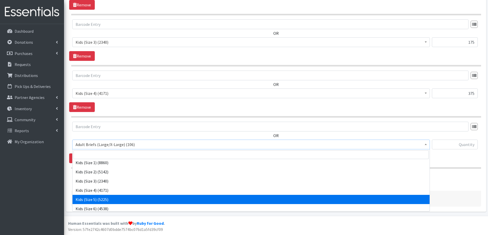
select select "2351"
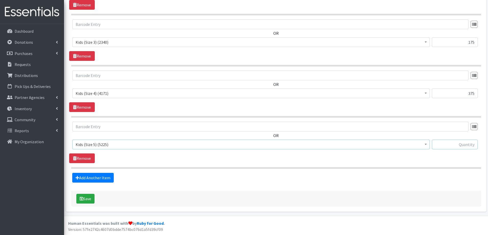
click at [459, 145] on input "text" at bounding box center [455, 145] width 46 height 10
type input "725"
click at [97, 181] on link "Add Another Item" at bounding box center [92, 178] width 41 height 10
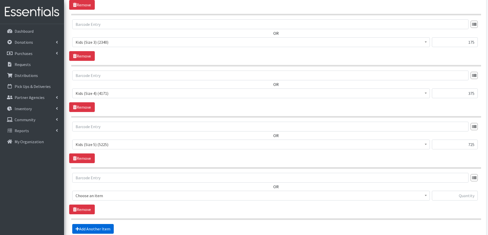
scroll to position [396, 0]
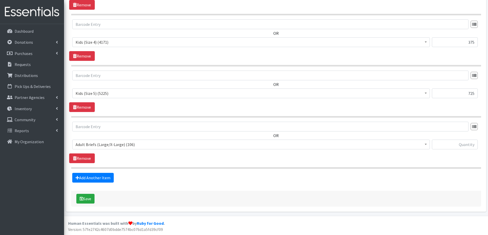
click at [99, 144] on span "Adult Briefs (Large/X-Large) (106)" at bounding box center [251, 144] width 351 height 7
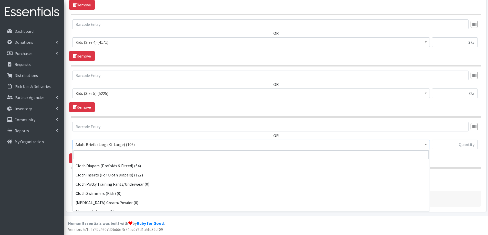
scroll to position [230, 0]
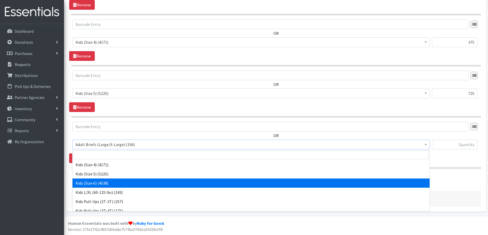
select select "2355"
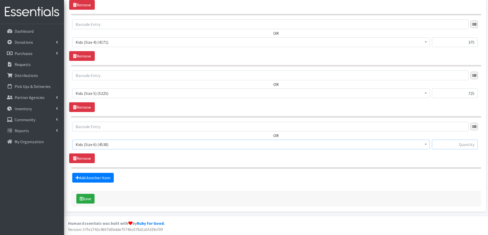
click at [462, 143] on input "text" at bounding box center [455, 145] width 46 height 10
type input "600"
click at [89, 198] on button "Save" at bounding box center [85, 199] width 18 height 10
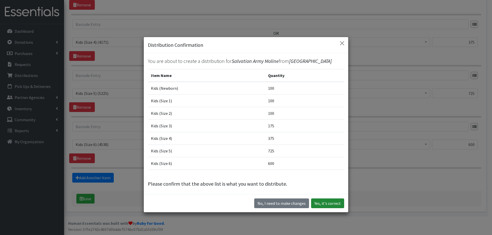
click at [326, 204] on button "Yes, it's correct" at bounding box center [327, 204] width 33 height 10
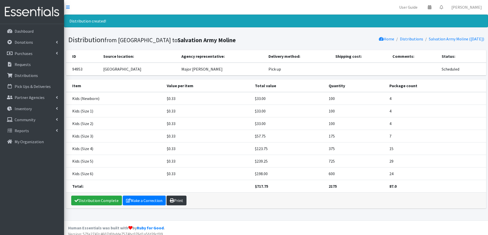
click at [180, 199] on link "Print" at bounding box center [176, 201] width 20 height 10
click at [104, 198] on link "Distribution Complete" at bounding box center [96, 201] width 51 height 10
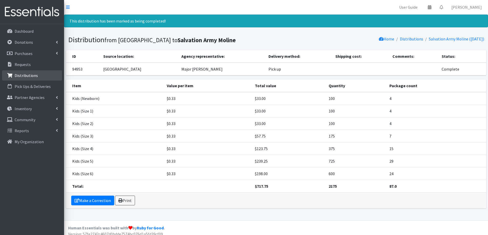
click at [27, 77] on p "Distributions" at bounding box center [26, 75] width 23 height 5
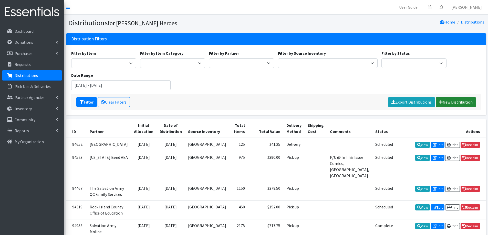
click at [451, 103] on link "New Distribution" at bounding box center [455, 102] width 40 height 10
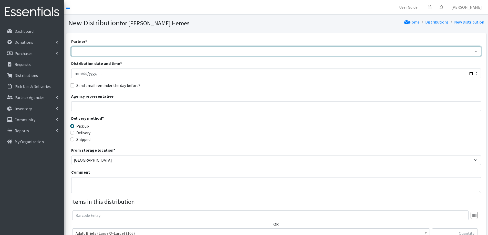
click at [89, 52] on select "CASI Community Health Care-[GEOGRAPHIC_DATA] Community Health Care - Refugee As…" at bounding box center [276, 52] width 410 height 10
select select "3197"
click at [71, 47] on select "CASI Community Health Care-[GEOGRAPHIC_DATA] Community Health Care - Refugee As…" at bounding box center [276, 52] width 410 height 10
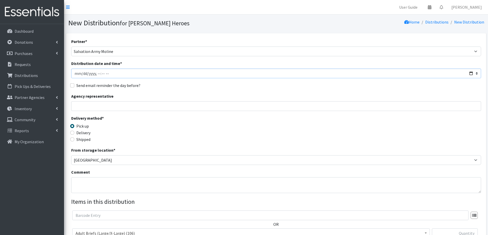
click at [82, 74] on input "Distribution date and time *" at bounding box center [276, 74] width 410 height 10
click at [97, 74] on input "Distribution date and time *" at bounding box center [276, 74] width 410 height 10
type input "2025-08-13T10:00"
click at [72, 85] on input "Send email reminder the day before?" at bounding box center [72, 85] width 4 height 4
checkbox input "true"
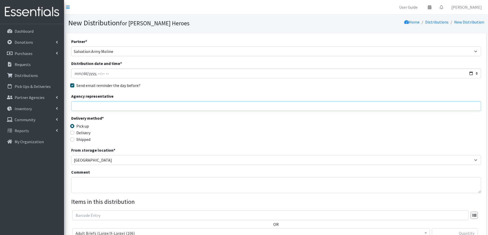
click at [81, 108] on input "Agency representative" at bounding box center [276, 106] width 410 height 10
type input "M"
click at [33, 98] on p "Partner Agencies" at bounding box center [30, 97] width 30 height 5
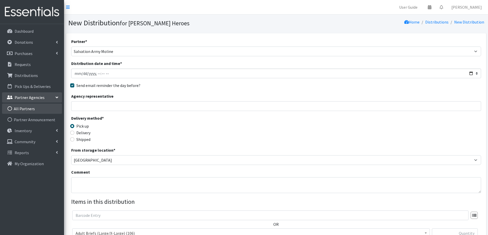
click at [33, 111] on link "All Partners" at bounding box center [32, 109] width 60 height 10
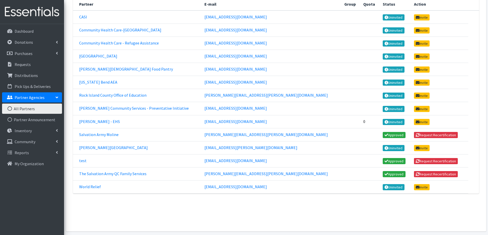
scroll to position [102, 0]
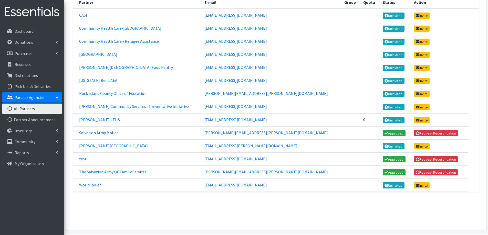
click at [100, 134] on link "Salvation Army Moline" at bounding box center [98, 132] width 39 height 5
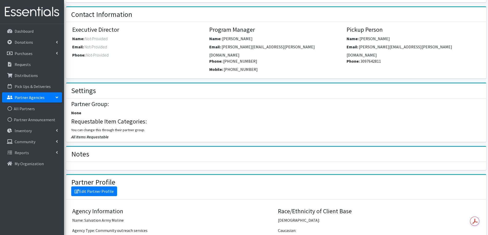
scroll to position [205, 0]
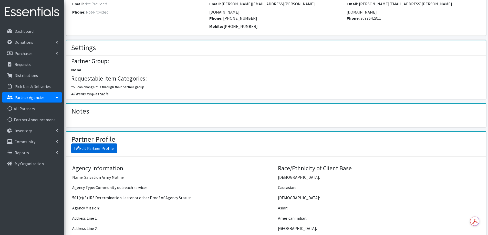
click at [92, 144] on link "Edit Partner Profile" at bounding box center [94, 149] width 46 height 10
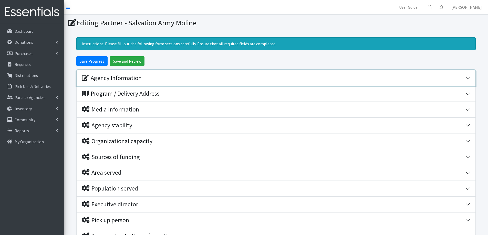
click at [467, 75] on button "Agency Information" at bounding box center [276, 78] width 399 height 16
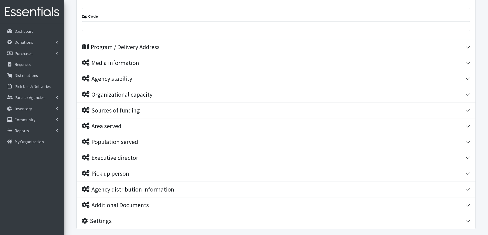
scroll to position [282, 0]
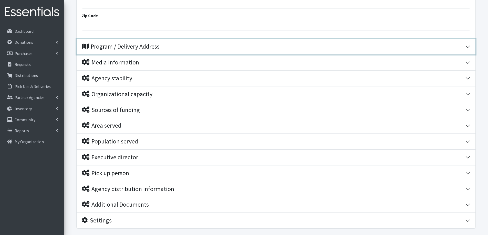
click at [174, 50] on div "Program / Delivery Address" at bounding box center [273, 46] width 383 height 7
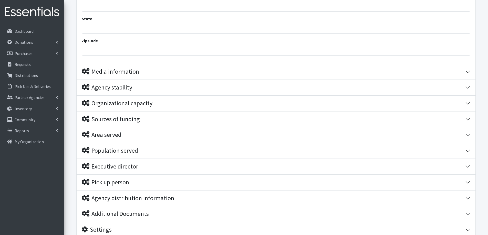
scroll to position [400, 0]
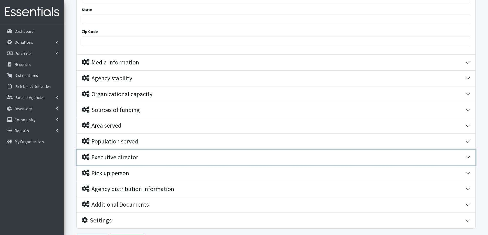
click at [124, 158] on div "Executive director" at bounding box center [110, 157] width 56 height 7
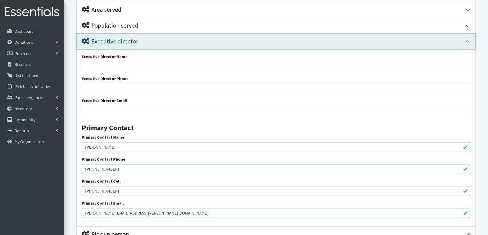
scroll to position [577, 0]
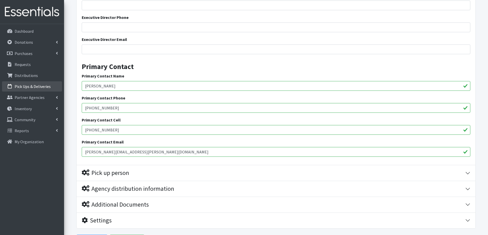
drag, startPoint x: 122, startPoint y: 86, endPoint x: 54, endPoint y: 87, distance: 68.4
type input "Major LaTonya Brooks"
drag, startPoint x: 155, startPoint y: 152, endPoint x: 75, endPoint y: 157, distance: 80.0
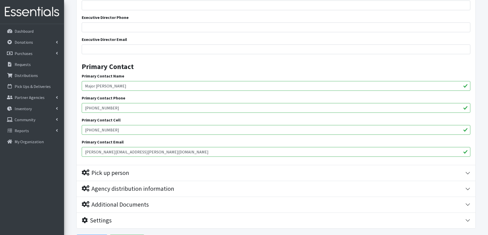
type input "latonya.brooks@usc.salvationarmy.org"
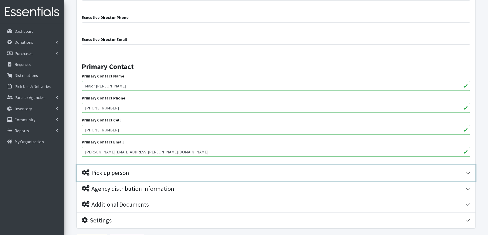
click at [101, 176] on div "Pick up person" at bounding box center [105, 172] width 47 height 7
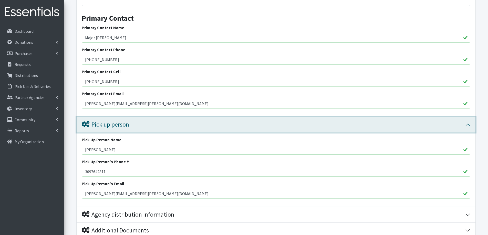
scroll to position [651, 0]
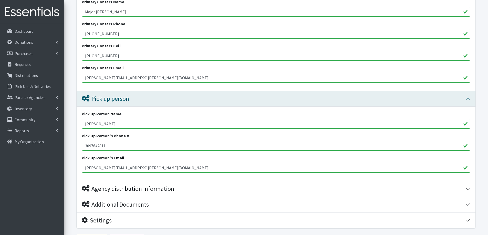
drag, startPoint x: 114, startPoint y: 125, endPoint x: 78, endPoint y: 125, distance: 36.6
click at [78, 125] on div "Pick Up Person Name Jason Pollom Pick Up Person's Phone # 3097642811 Pick Up Pe…" at bounding box center [276, 144] width 399 height 74
type input "Major LaTonya Brooks"
drag, startPoint x: 163, startPoint y: 169, endPoint x: 66, endPoint y: 172, distance: 97.6
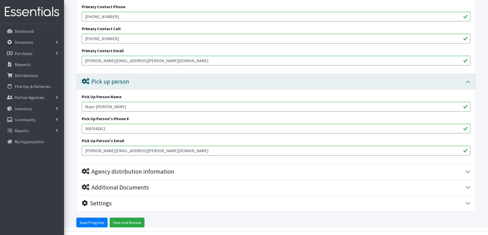
scroll to position [684, 0]
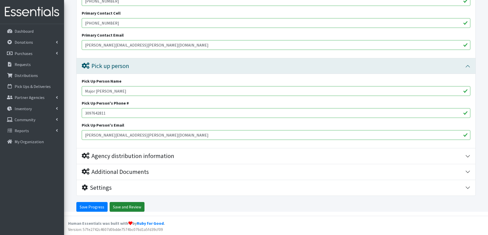
type input "latonya.brooks@usc.salvationarmy.org"
click at [124, 205] on input "Save and Review" at bounding box center [127, 207] width 35 height 10
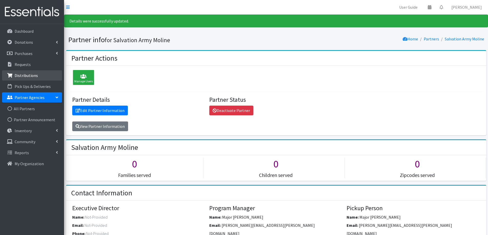
click at [30, 76] on p "Distributions" at bounding box center [26, 75] width 23 height 5
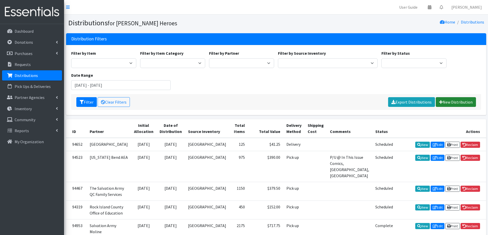
click at [450, 102] on link "New Distribution" at bounding box center [455, 102] width 40 height 10
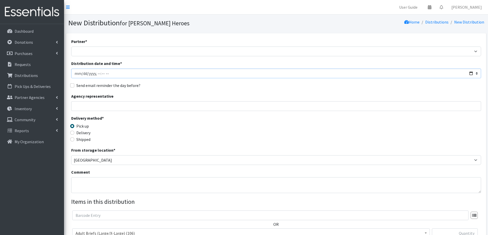
click at [81, 73] on input "Distribution date and time *" at bounding box center [276, 74] width 410 height 10
click at [97, 74] on input "Distribution date and time *" at bounding box center [276, 74] width 410 height 10
type input "[DATE]T10:00"
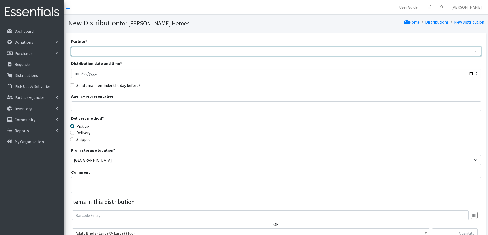
click at [103, 51] on select "CASI Community Health Care-[GEOGRAPHIC_DATA] Community Health Care - Refugee As…" at bounding box center [276, 52] width 410 height 10
select select "3197"
click at [71, 47] on select "CASI Community Health Care-Edgerton Community Health Care - Refugee Assistance …" at bounding box center [276, 52] width 410 height 10
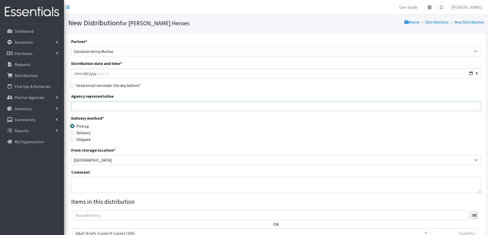
click at [84, 106] on input "Agency representative" at bounding box center [276, 106] width 410 height 10
type input "Major LaTonya Brooks"
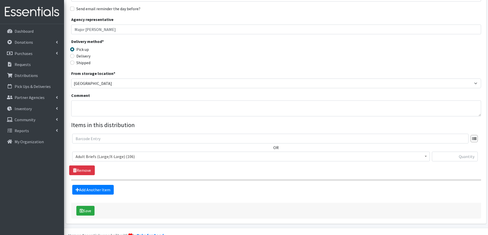
click at [112, 164] on span "Adult Briefs (Large/X-Large) (106) Adult Briefs (Medium/Large) (109) Adult Brie…" at bounding box center [250, 159] width 357 height 14
click at [113, 160] on span "Adult Briefs (Large/X-Large) (106)" at bounding box center [251, 156] width 351 height 7
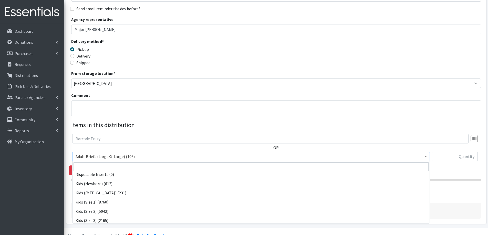
scroll to position [179, 0]
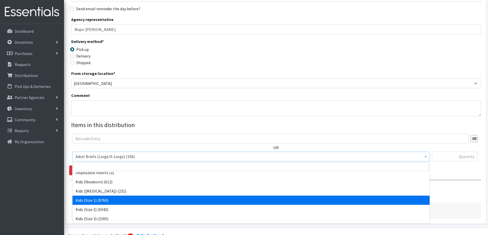
select select "2324"
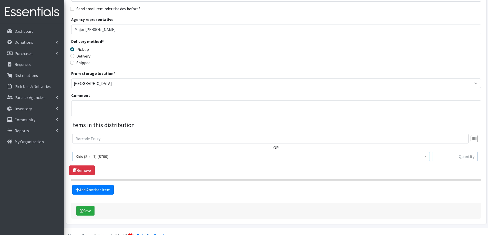
click at [464, 158] on input "text" at bounding box center [455, 157] width 46 height 10
type input "50"
click at [92, 190] on link "Add Another Item" at bounding box center [92, 190] width 41 height 10
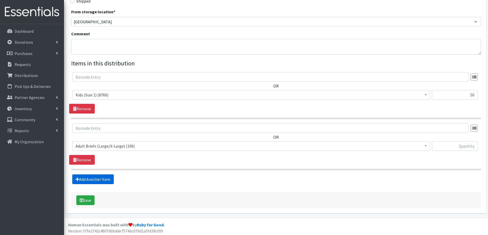
scroll to position [140, 0]
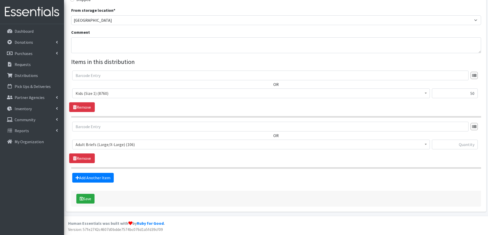
click at [100, 140] on span "Adult Briefs (Large/X-Large) (106)" at bounding box center [250, 145] width 357 height 10
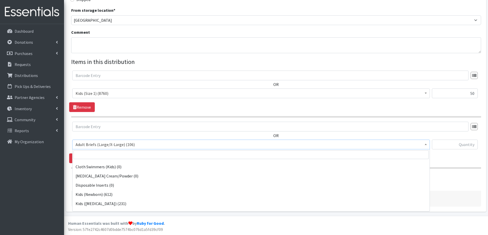
scroll to position [179, 0]
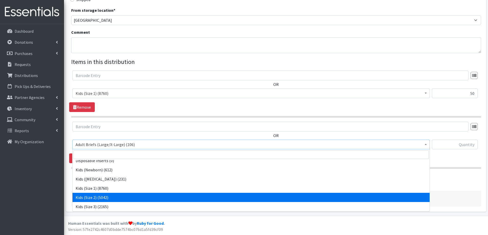
select select "2325"
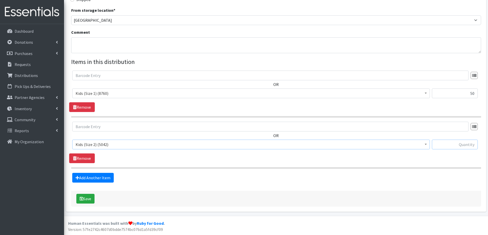
click at [447, 143] on input "text" at bounding box center [455, 145] width 46 height 10
type input "175"
click at [93, 179] on link "Add Another Item" at bounding box center [92, 178] width 41 height 10
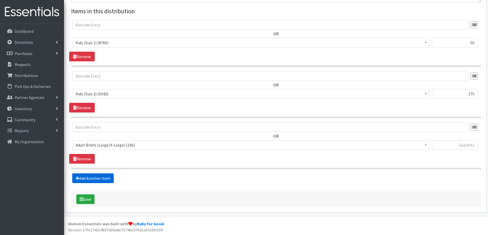
scroll to position [191, 0]
click at [116, 146] on span "Adult Briefs (Large/X-Large) (106)" at bounding box center [251, 144] width 351 height 7
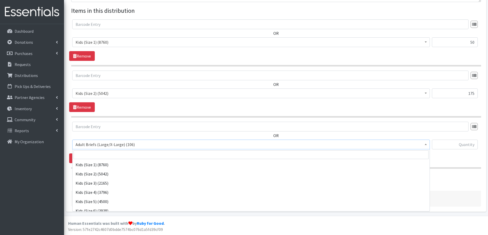
scroll to position [205, 0]
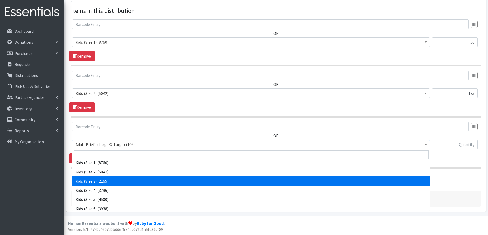
select select "2342"
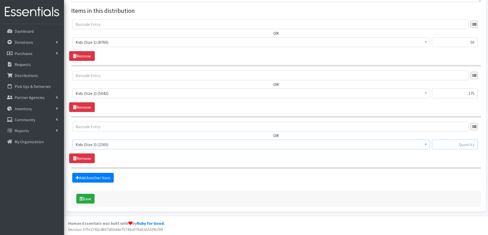
click at [444, 144] on input "text" at bounding box center [455, 145] width 46 height 10
type input "150"
click at [89, 179] on link "Add Another Item" at bounding box center [92, 178] width 41 height 10
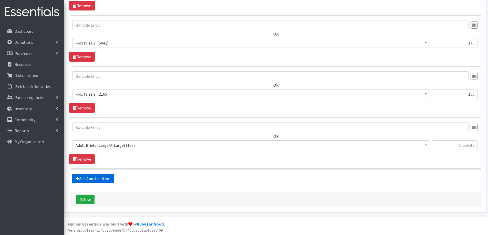
scroll to position [242, 0]
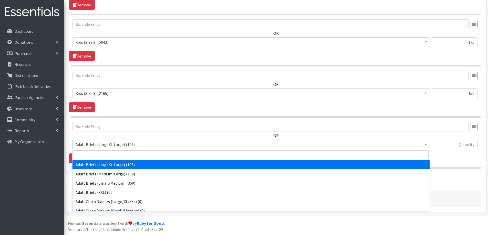
click at [109, 144] on span "Adult Briefs (Large/X-Large) (106)" at bounding box center [251, 144] width 351 height 7
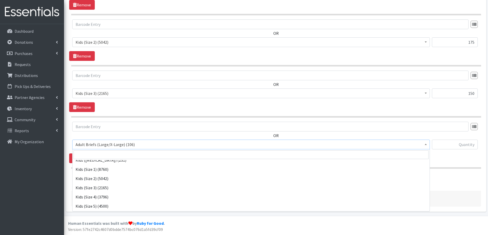
scroll to position [230, 0]
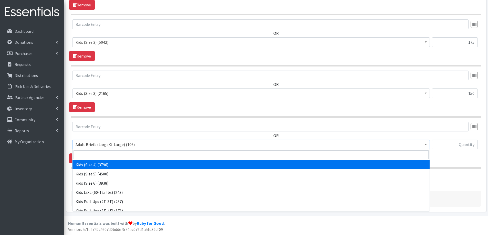
select select "2330"
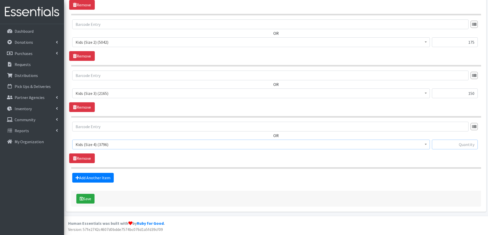
click at [451, 146] on input "text" at bounding box center [455, 145] width 46 height 10
type input "500"
click at [107, 178] on link "Add Another Item" at bounding box center [92, 178] width 41 height 10
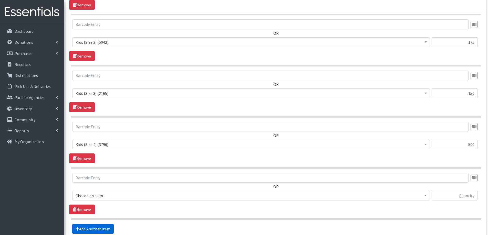
scroll to position [294, 0]
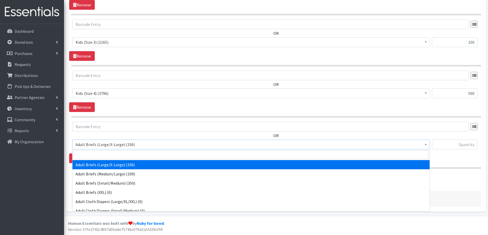
click at [117, 143] on span "Adult Briefs (Large/X-Large) (106)" at bounding box center [251, 144] width 351 height 7
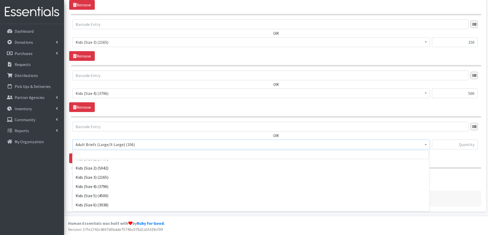
scroll to position [205, 0]
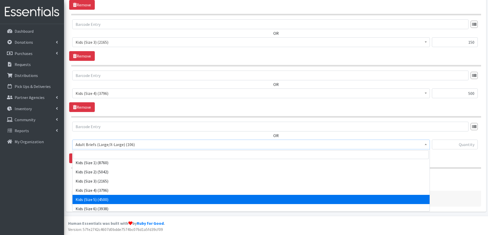
select select "2351"
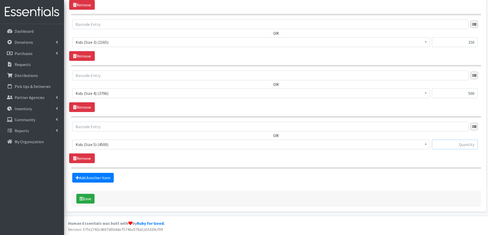
click at [447, 143] on input "text" at bounding box center [455, 145] width 46 height 10
click at [468, 145] on input "text" at bounding box center [455, 145] width 46 height 10
type input "375"
click at [92, 179] on link "Add Another Item" at bounding box center [92, 178] width 41 height 10
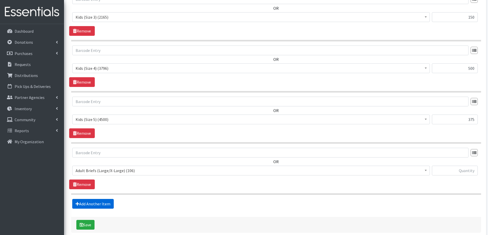
scroll to position [345, 0]
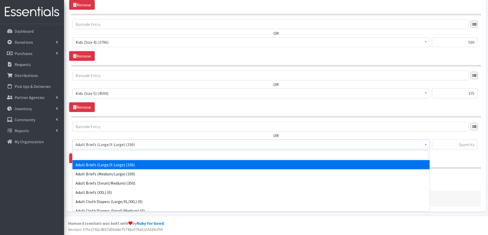
click at [102, 144] on span "Adult Briefs (Large/X-Large) (106)" at bounding box center [251, 144] width 351 height 7
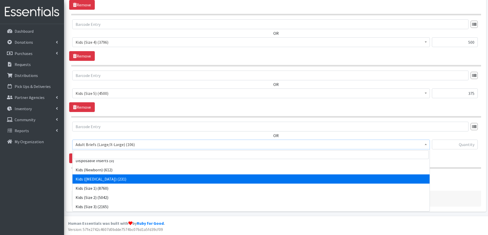
scroll to position [230, 0]
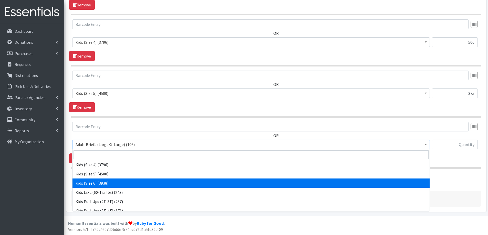
select select "2355"
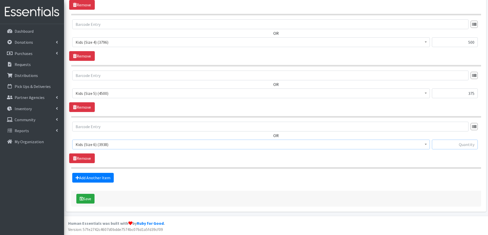
click at [448, 143] on input "text" at bounding box center [455, 145] width 46 height 10
type input "500"
click at [86, 179] on link "Add Another Item" at bounding box center [92, 178] width 41 height 10
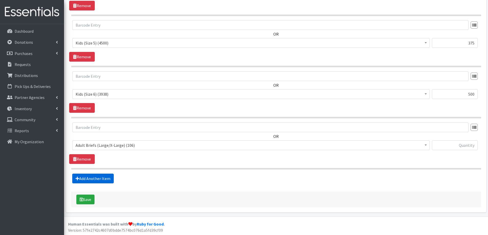
scroll to position [396, 0]
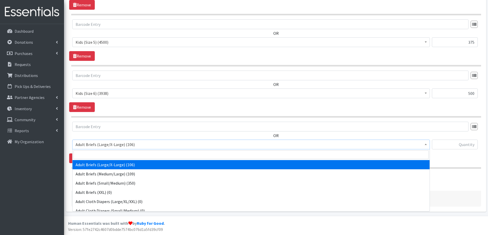
click at [108, 146] on span "Adult Briefs (Large/X-Large) (106)" at bounding box center [251, 144] width 351 height 7
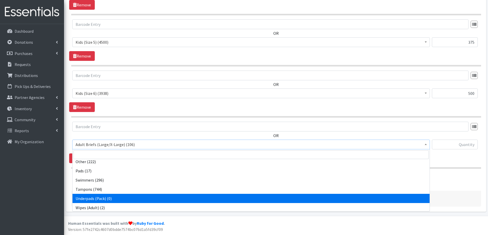
scroll to position [256, 0]
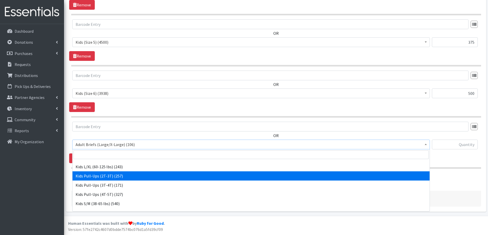
select select "2354"
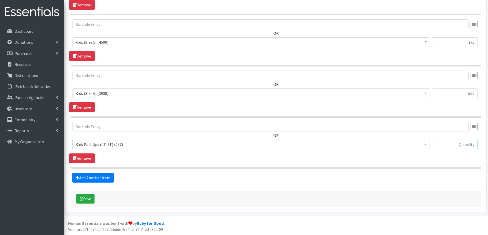
click at [448, 143] on input "text" at bounding box center [455, 145] width 46 height 10
type input "50"
click at [91, 198] on button "Save" at bounding box center [85, 199] width 18 height 10
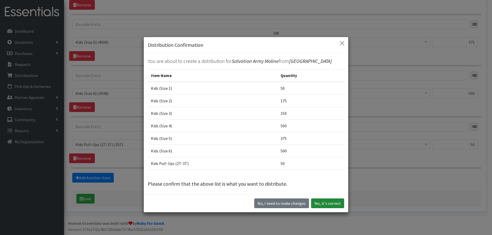
click at [326, 204] on button "Yes, it's correct" at bounding box center [327, 204] width 33 height 10
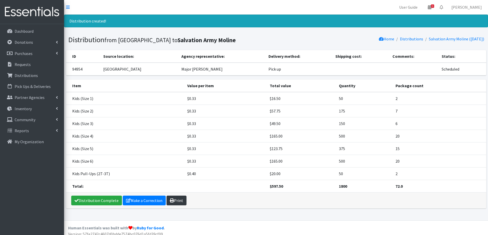
click at [171, 199] on icon at bounding box center [172, 201] width 4 height 4
